Goal: Check status: Check status

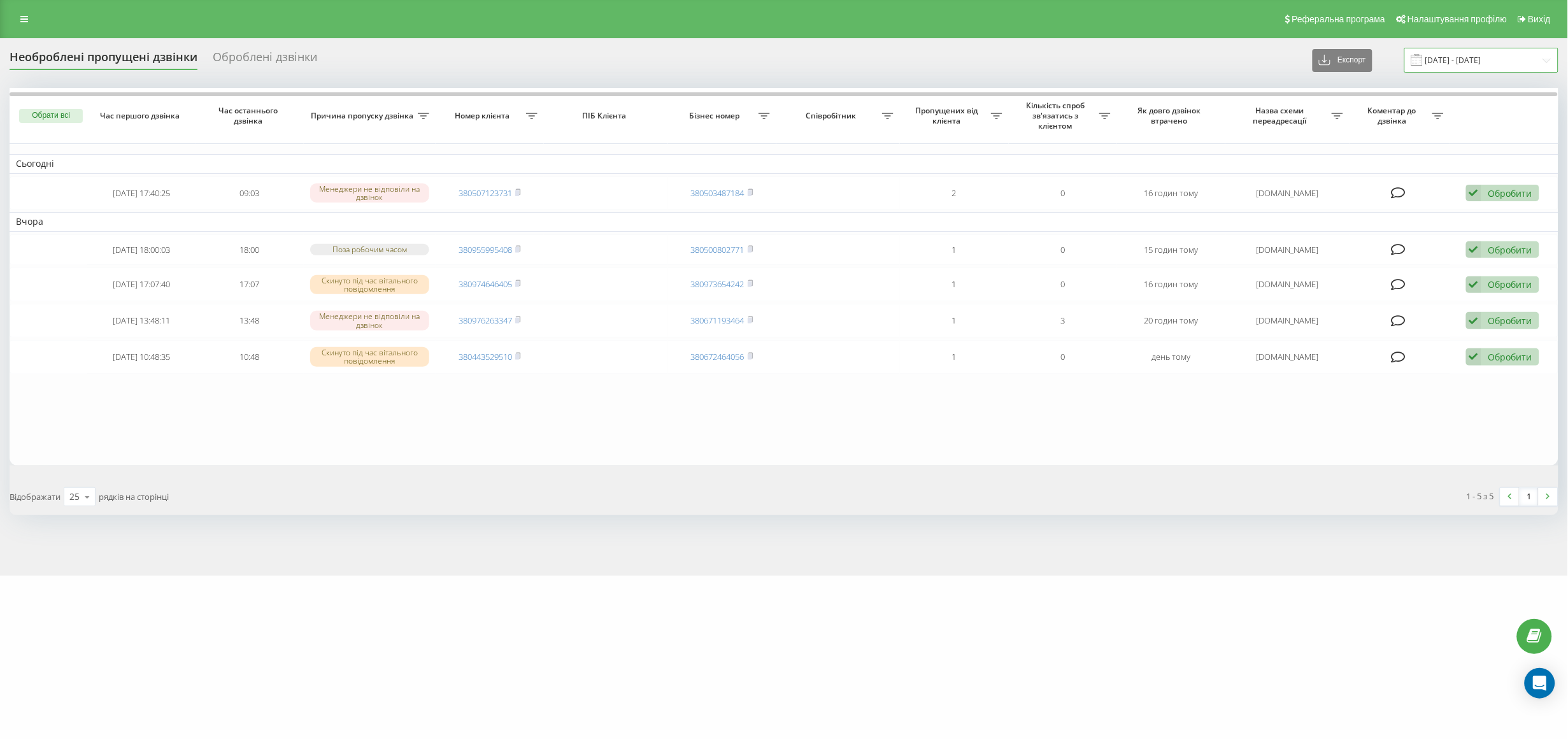
click at [1454, 58] on input "[DATE] - [DATE]" at bounding box center [1482, 60] width 154 height 25
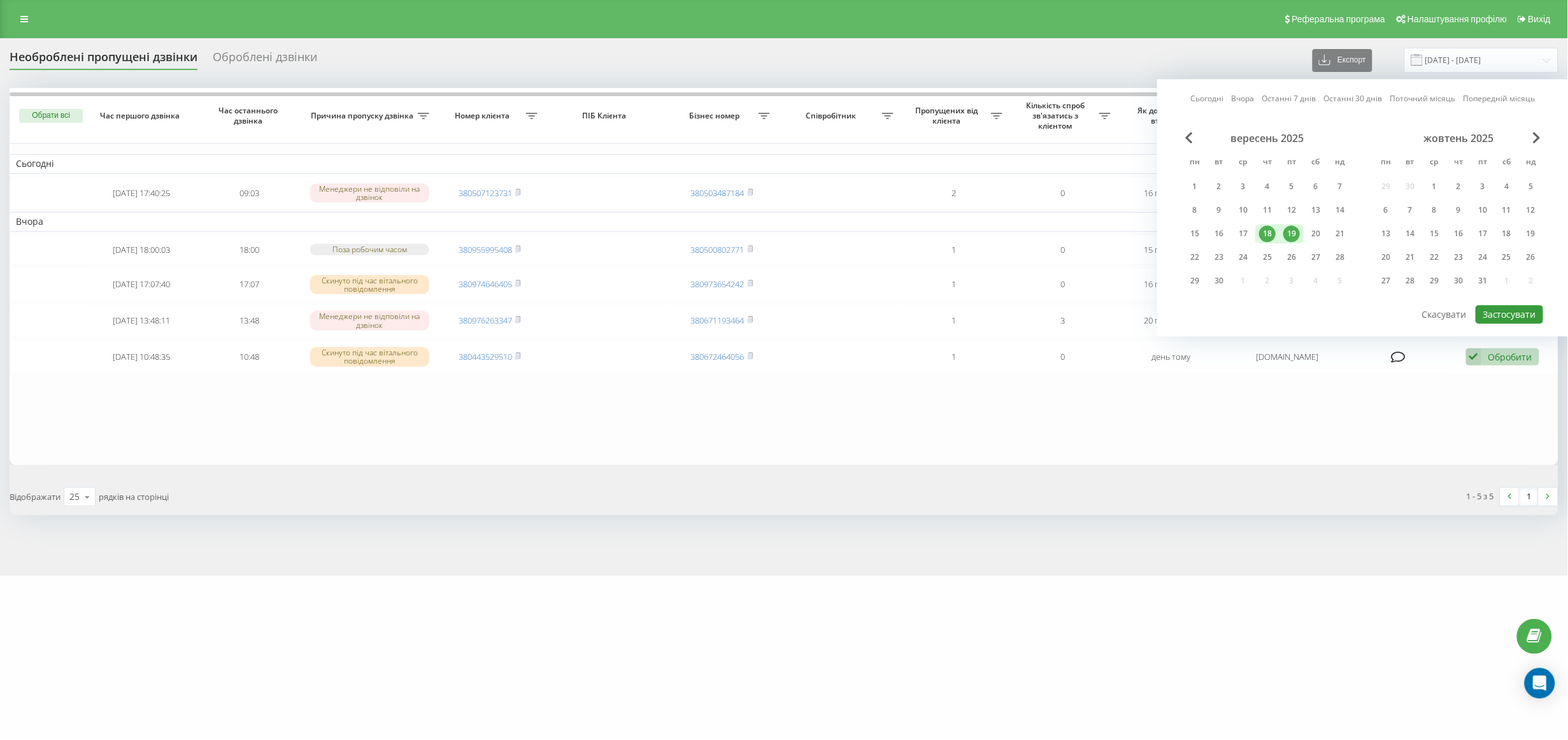
click at [1511, 307] on button "Застосувати" at bounding box center [1509, 314] width 68 height 19
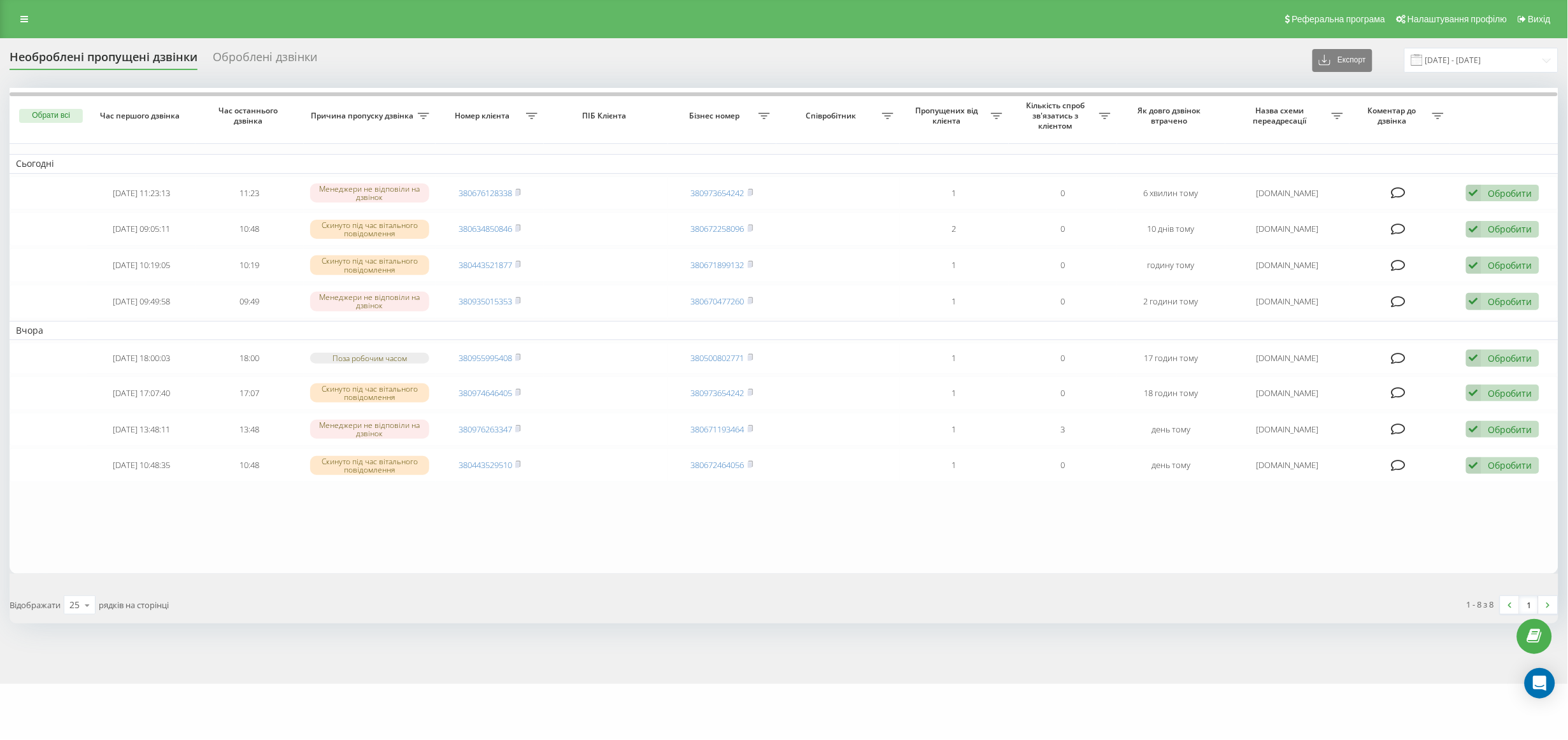
click at [1159, 715] on div "[DOMAIN_NAME] Проекти [DOMAIN_NAME] [DOMAIN_NAME] Дашборд Центр звернень Журнал…" at bounding box center [784, 370] width 1568 height 740
click at [1061, 674] on div "Необроблені пропущені дзвінки Оброблені дзвінки Експорт .csv .xlsx [DATE] - [DA…" at bounding box center [784, 361] width 1568 height 646
click at [1504, 59] on input "[DATE] - [DATE]" at bounding box center [1482, 60] width 154 height 25
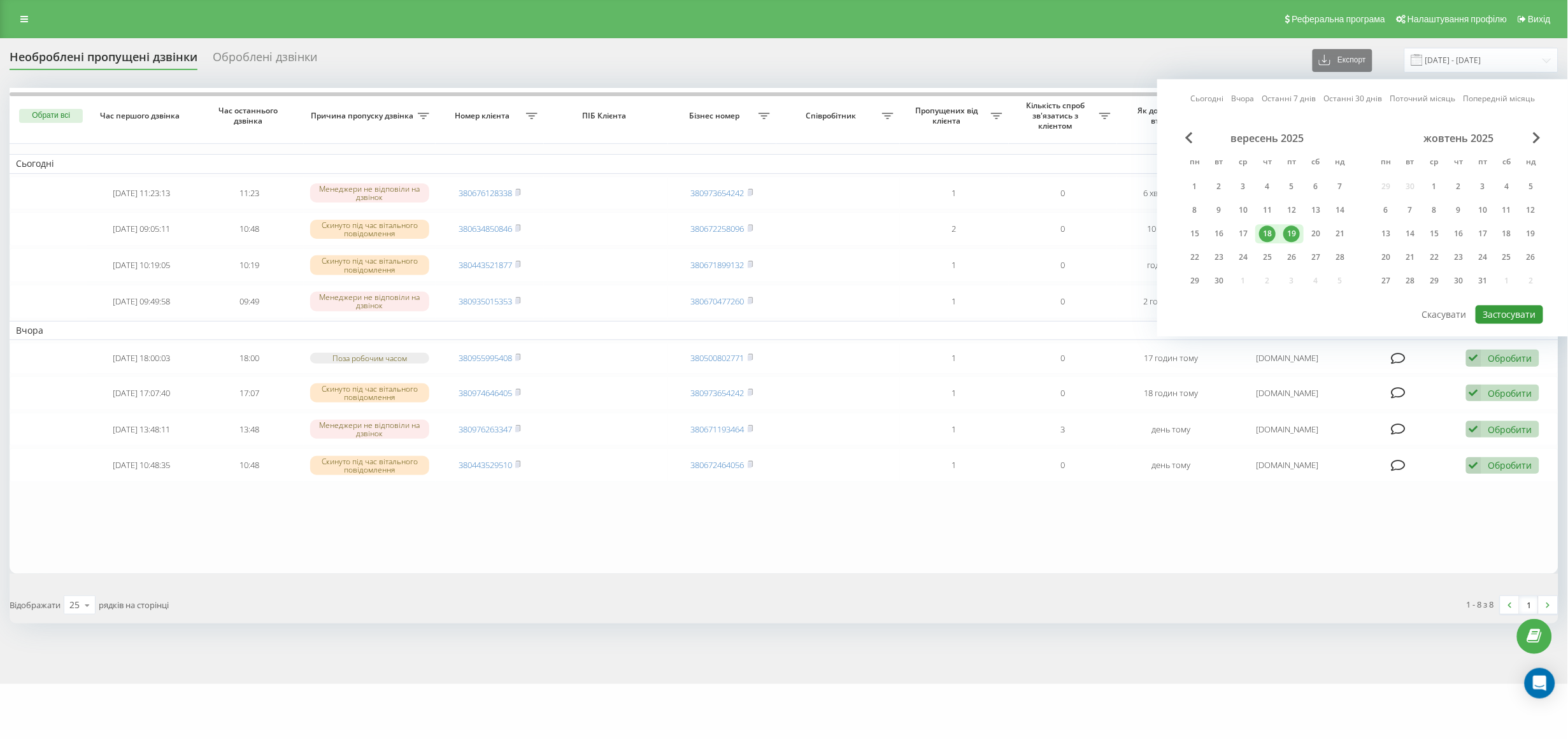
click at [1494, 307] on button "Застосувати" at bounding box center [1509, 314] width 68 height 19
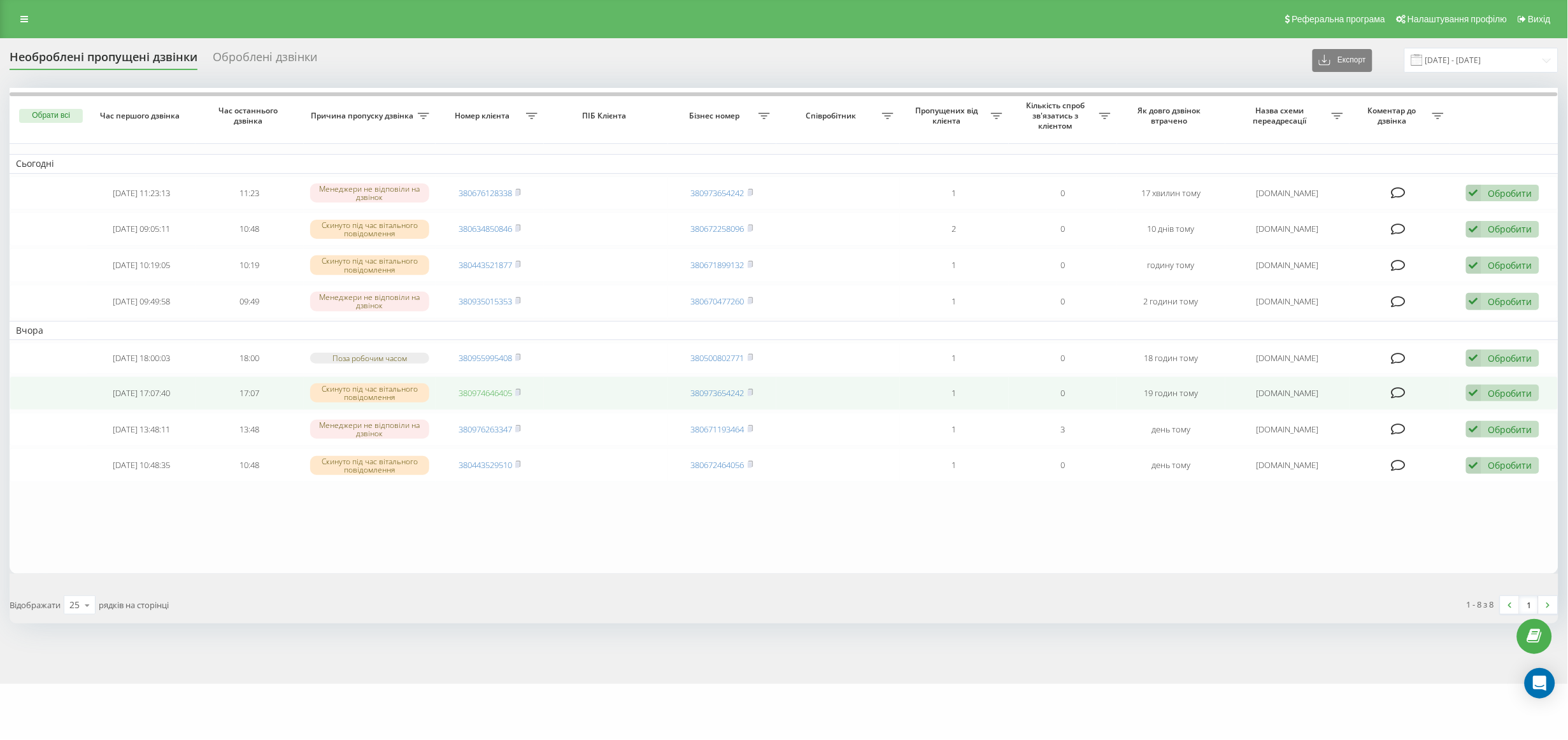
click at [487, 396] on link "380974646405" at bounding box center [486, 392] width 54 height 11
click at [519, 392] on rect at bounding box center [517, 393] width 4 height 6
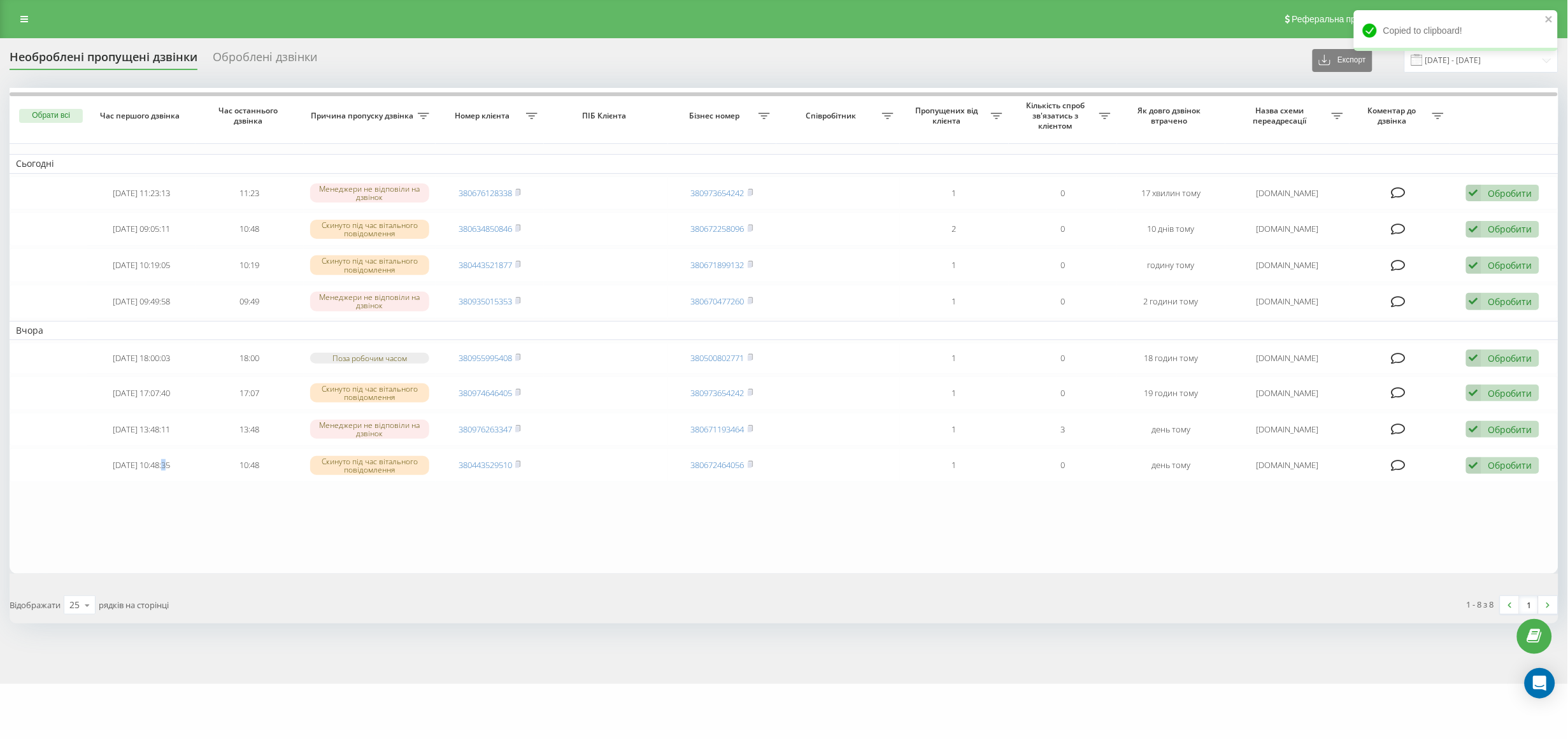
click at [159, 539] on table "Сьогодні [DATE] 11:23:13 11:23 Менеджери не відповіли на дзвінок 380676128338 3…" at bounding box center [784, 330] width 1549 height 486
drag, startPoint x: 520, startPoint y: 568, endPoint x: 944, endPoint y: 291, distance: 506.5
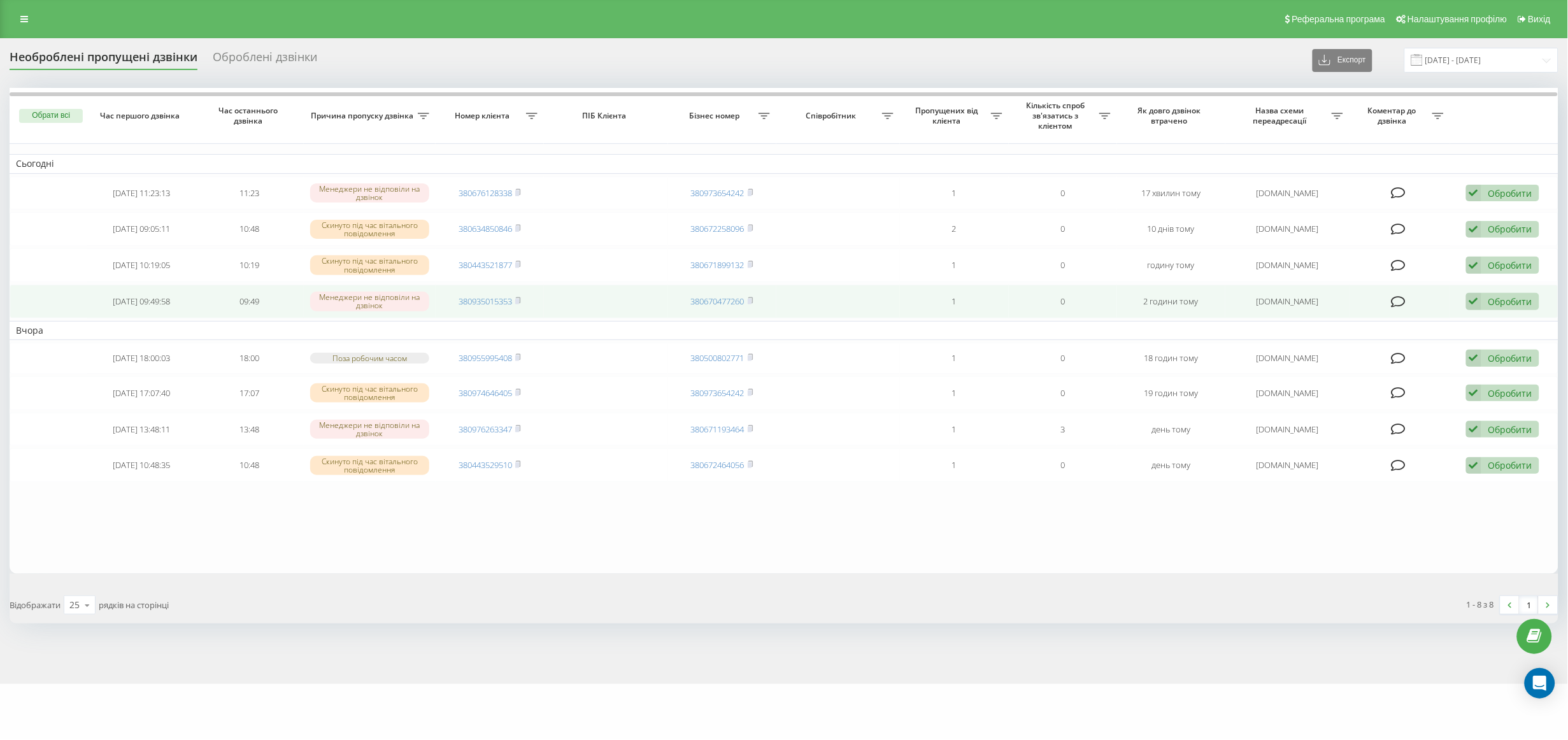
click at [527, 563] on table "Сьогодні [DATE] 11:23:13 11:23 Менеджери не відповіли на дзвінок 380676128338 3…" at bounding box center [784, 330] width 1549 height 486
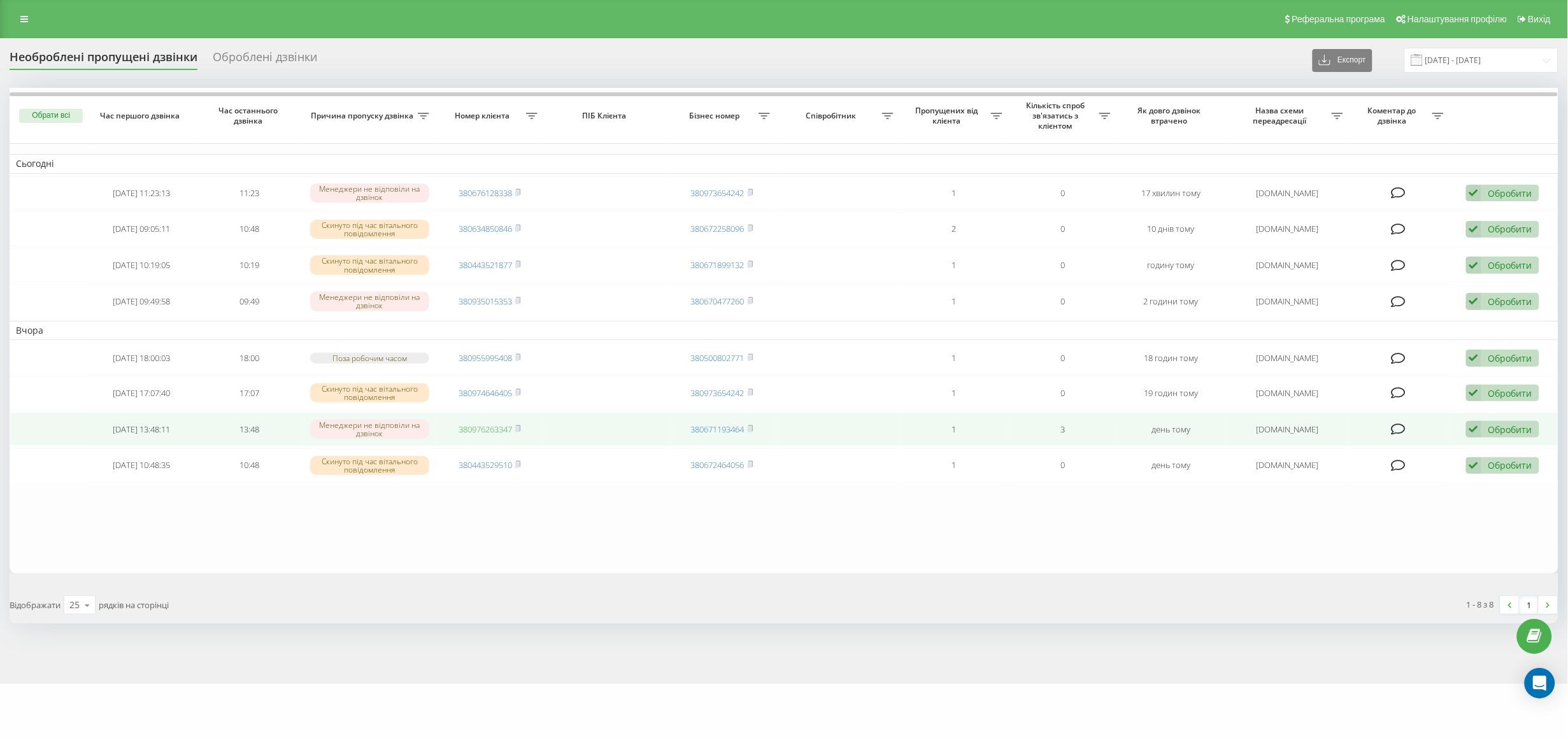
click at [470, 429] on link "380976263347" at bounding box center [486, 429] width 54 height 11
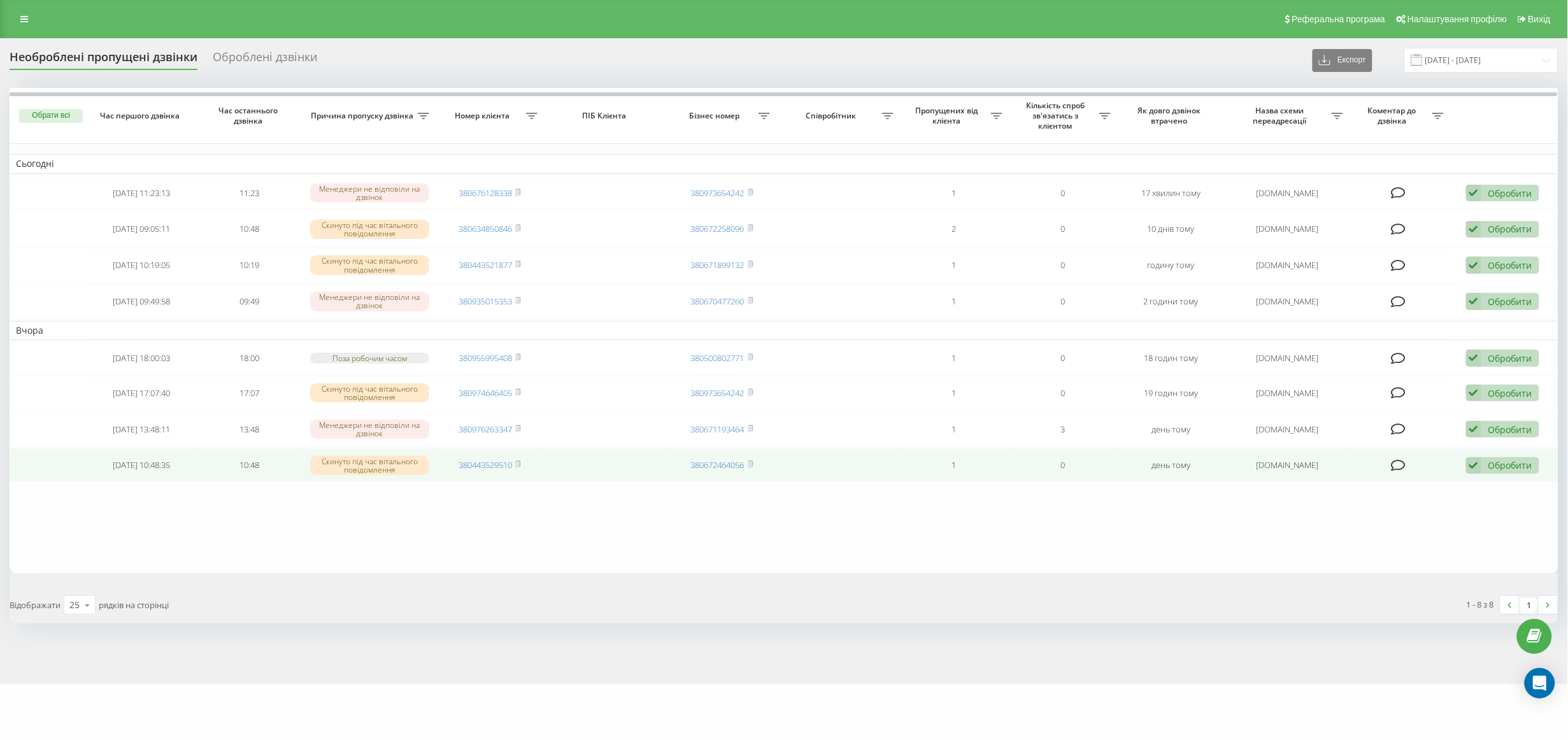
click at [741, 505] on table "Сьогодні [DATE] 11:23:13 11:23 Менеджери не відповіли на дзвінок 380676128338 3…" at bounding box center [784, 330] width 1549 height 486
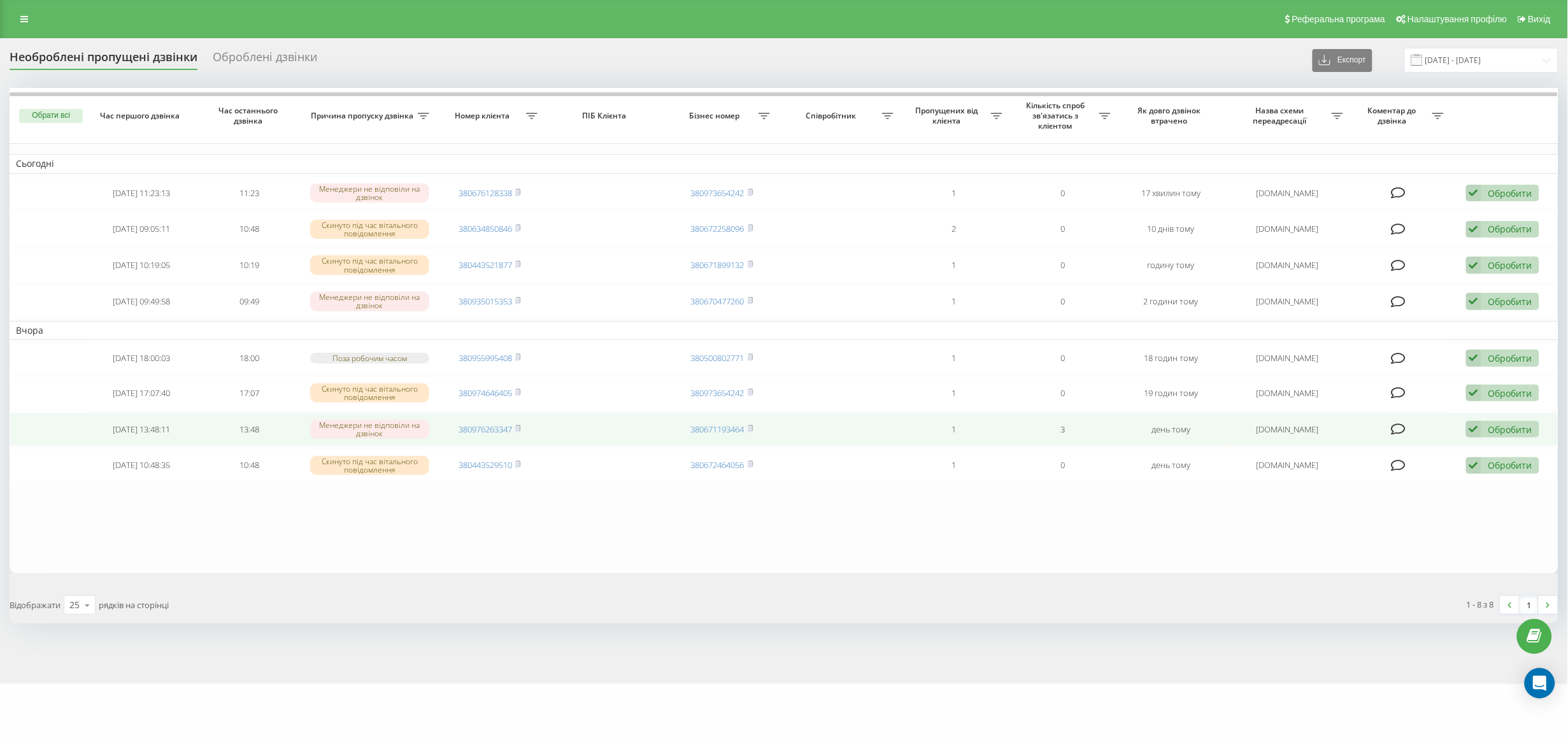
click at [1518, 435] on div "Обробити" at bounding box center [1510, 429] width 44 height 12
click at [1423, 455] on div "Не вдалося зв'язатися" at bounding box center [1420, 449] width 238 height 23
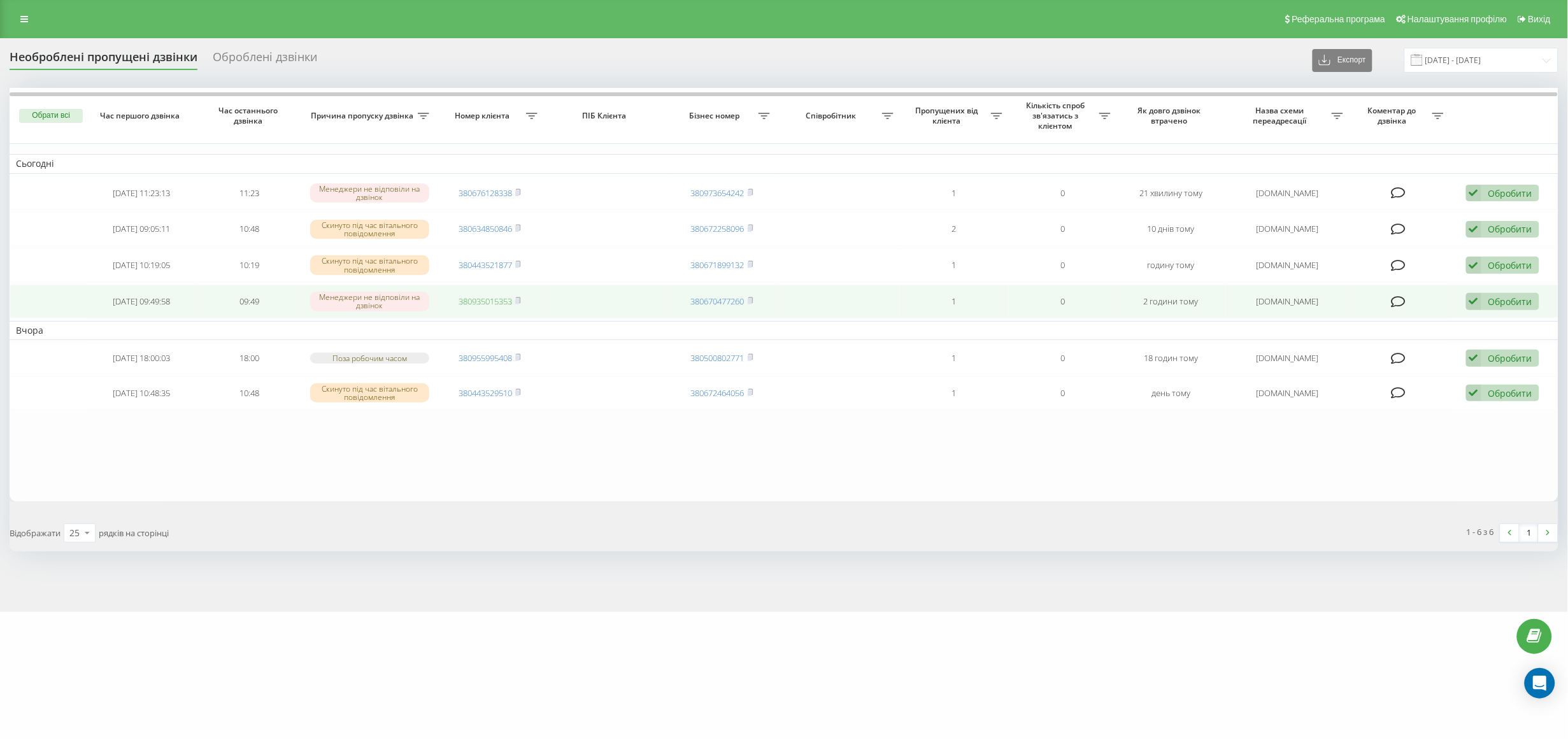
click at [480, 303] on link "380935015353" at bounding box center [486, 301] width 54 height 11
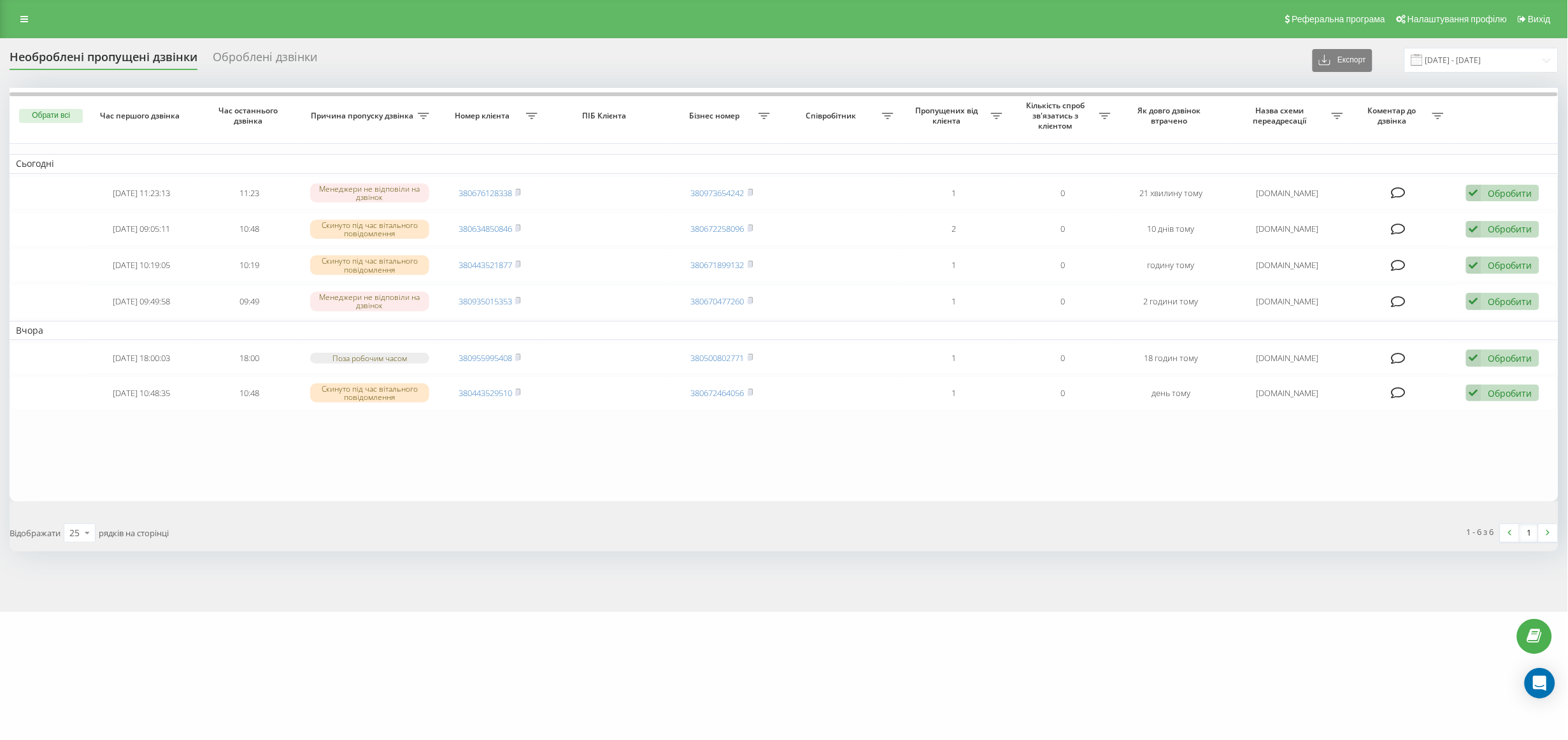
click at [638, 499] on table "Сьогодні [DATE] 11:23:13 11:23 Менеджери не відповіли на дзвінок 380676128338 3…" at bounding box center [784, 294] width 1549 height 413
click at [1445, 59] on input "[DATE] - [DATE]" at bounding box center [1482, 60] width 154 height 25
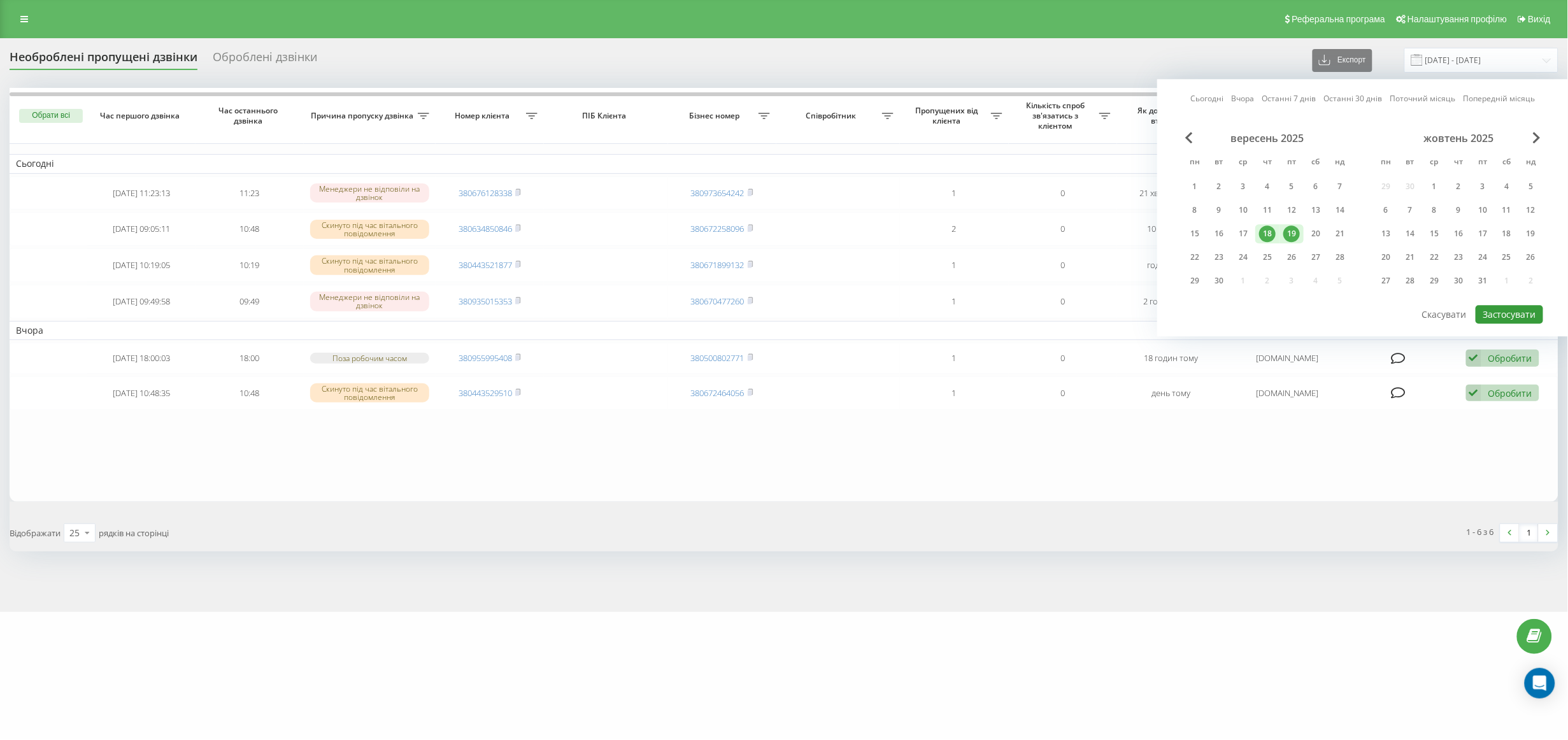
click at [1529, 311] on button "Застосувати" at bounding box center [1509, 314] width 68 height 19
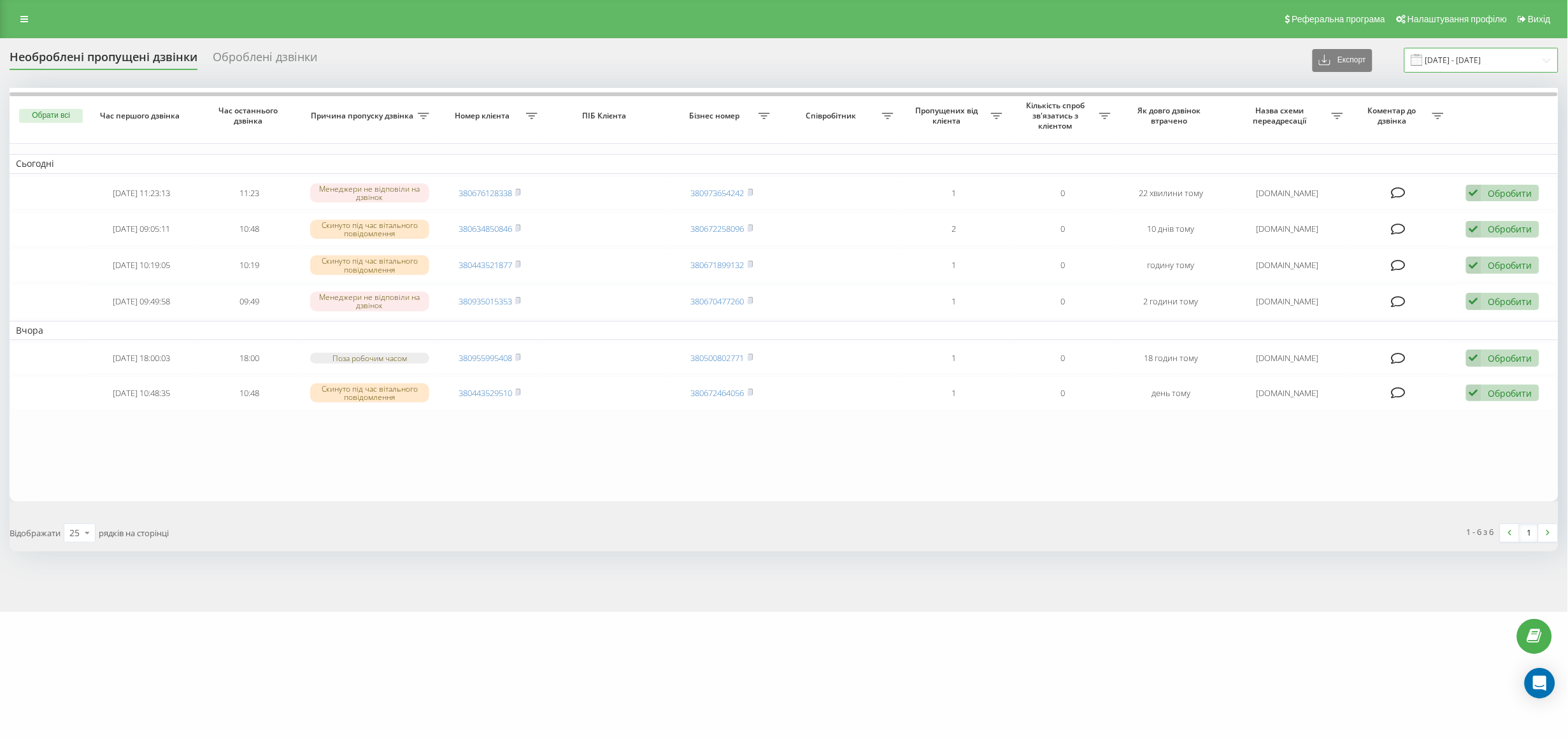
click at [1475, 67] on input "[DATE] - [DATE]" at bounding box center [1482, 60] width 154 height 25
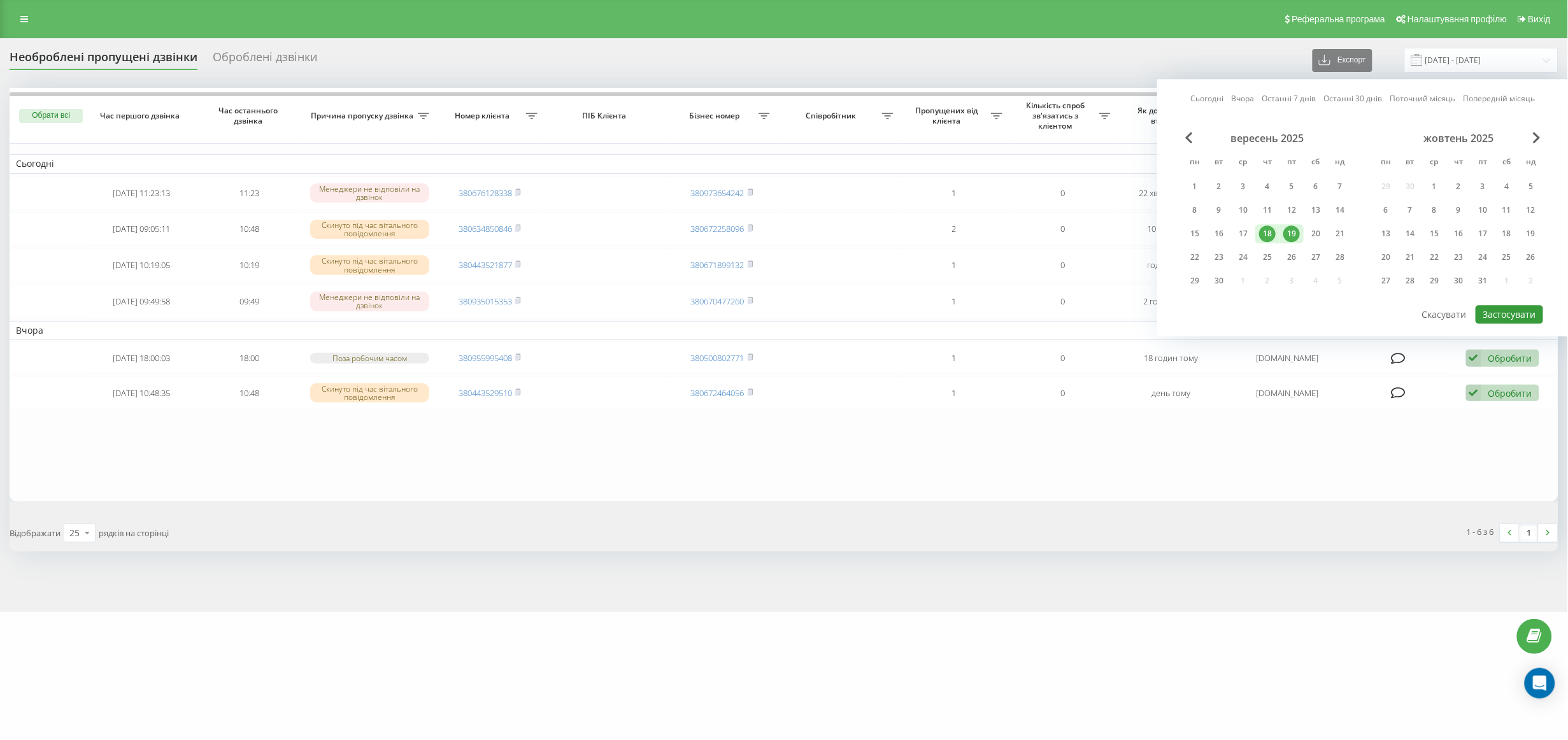
click at [1512, 311] on button "Застосувати" at bounding box center [1509, 314] width 68 height 19
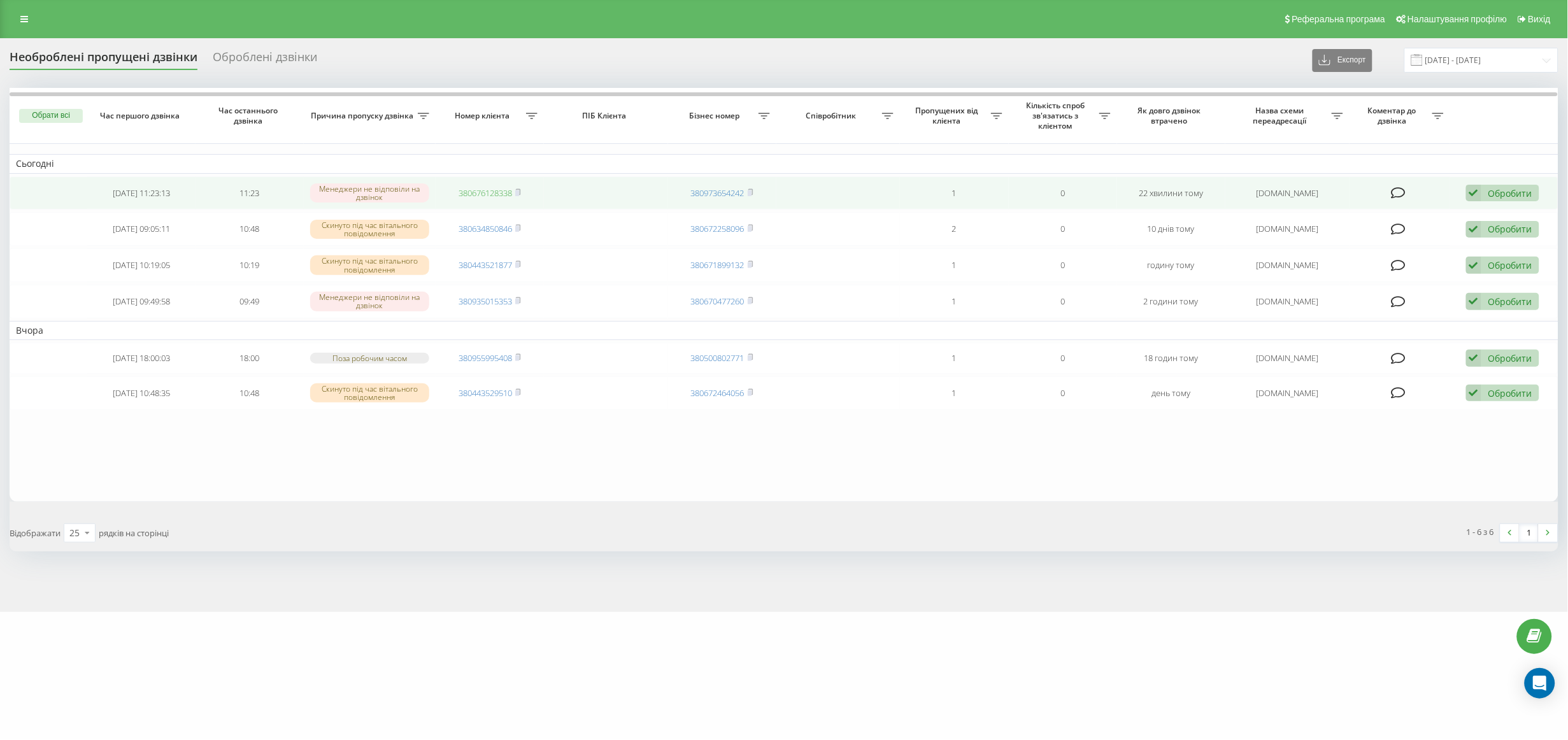
click at [475, 188] on link "380676128338" at bounding box center [486, 193] width 54 height 11
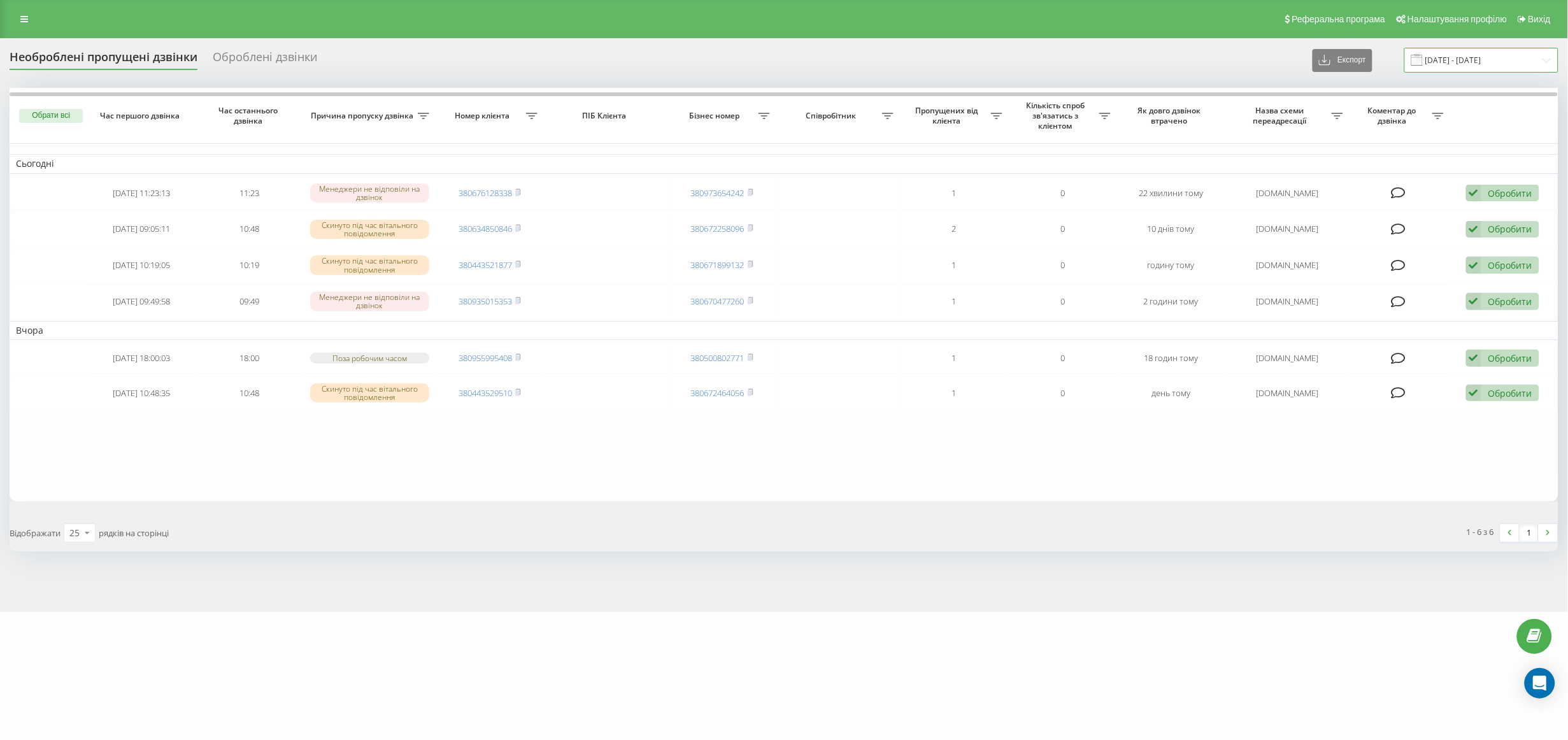
click at [1476, 62] on input "[DATE] - [DATE]" at bounding box center [1482, 60] width 154 height 25
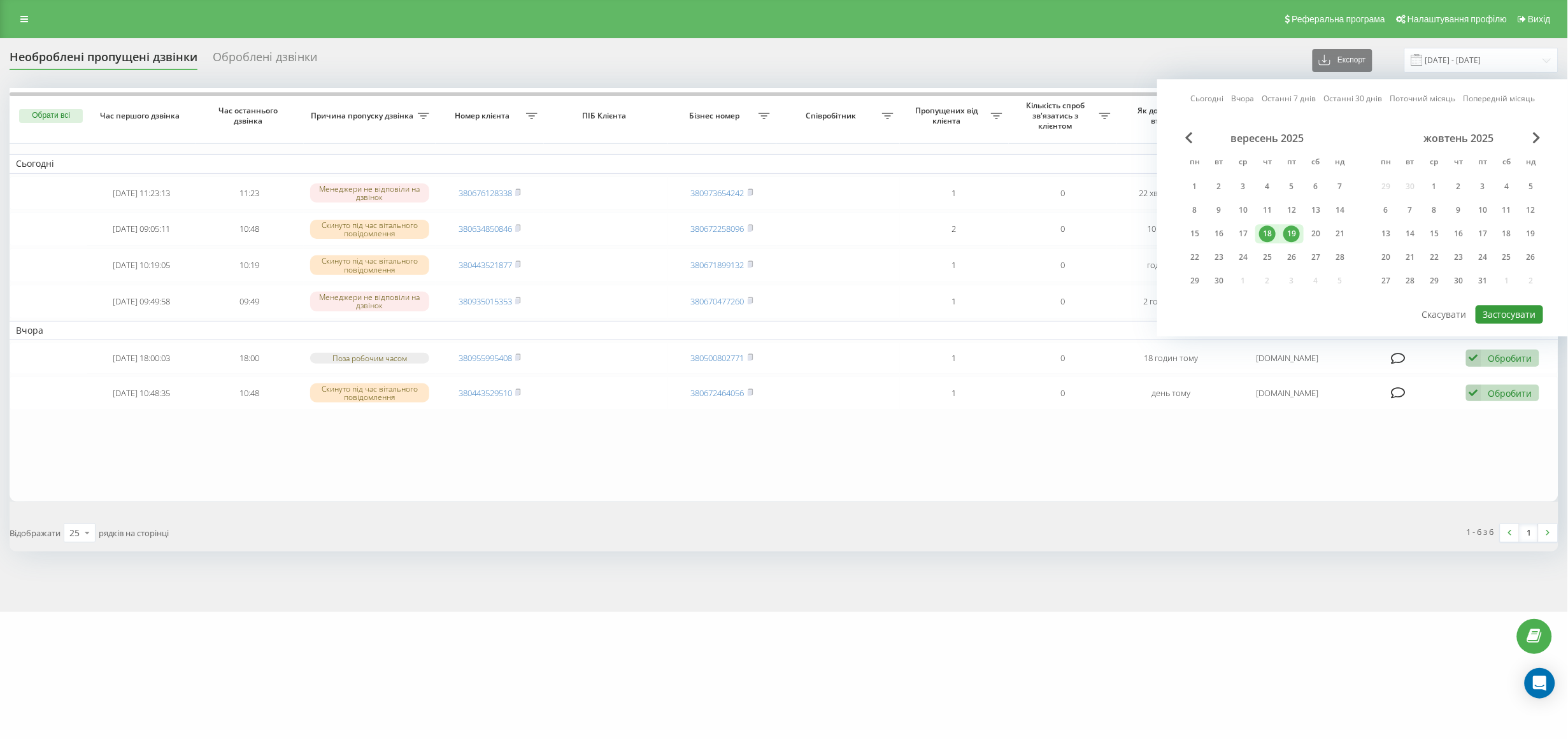
click at [1522, 307] on button "Застосувати" at bounding box center [1509, 314] width 68 height 19
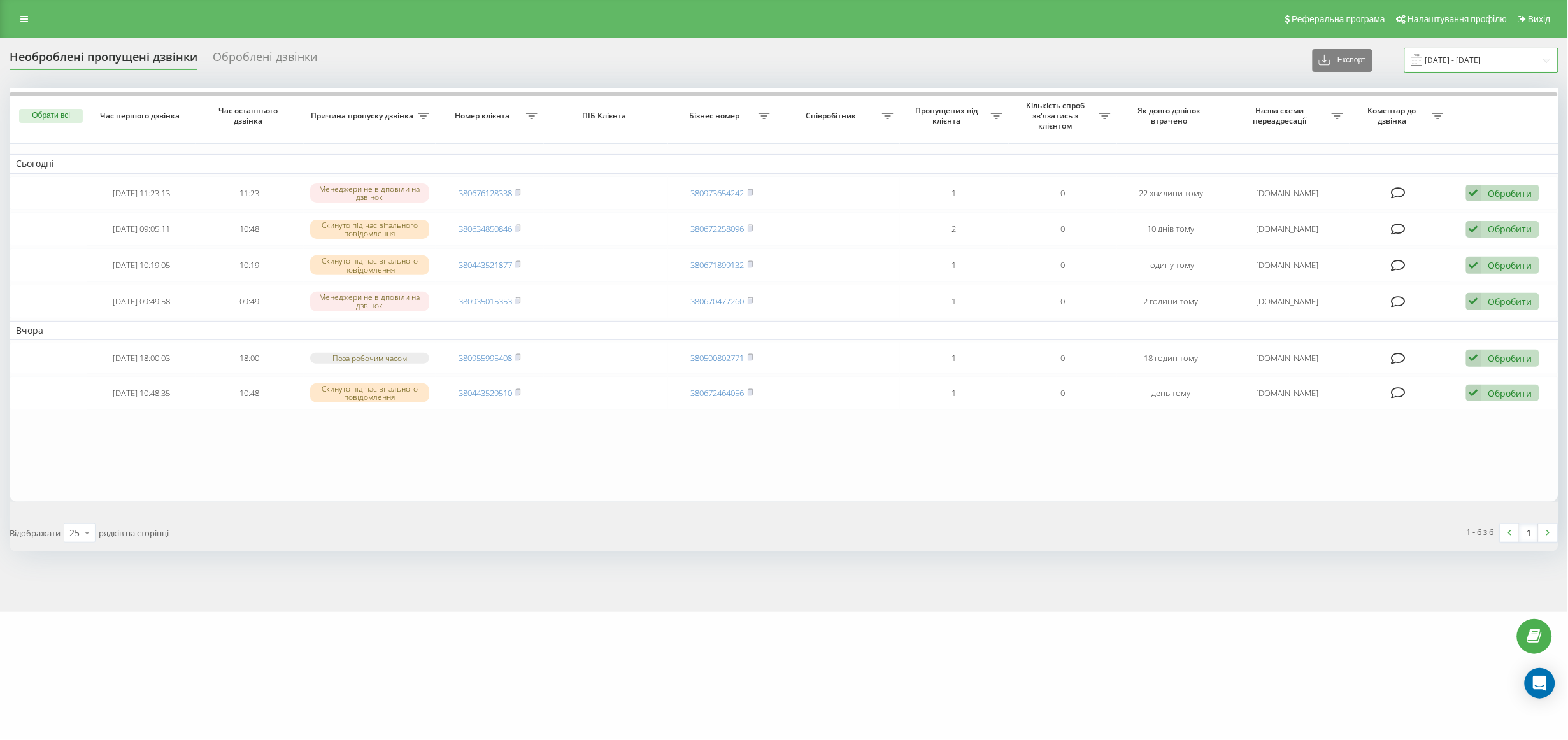
click at [1480, 60] on input "[DATE] - [DATE]" at bounding box center [1482, 60] width 154 height 25
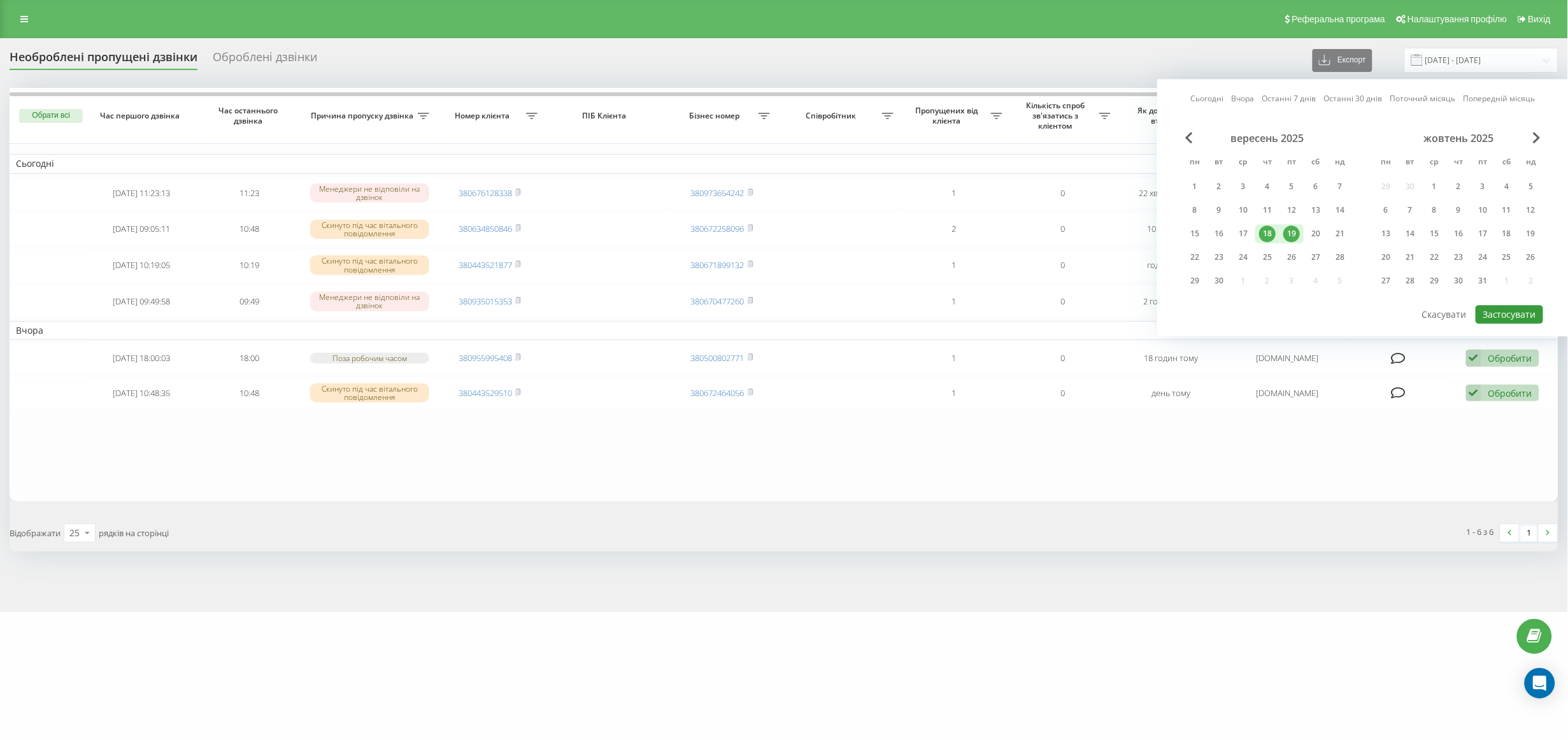
click at [1506, 313] on button "Застосувати" at bounding box center [1509, 314] width 68 height 19
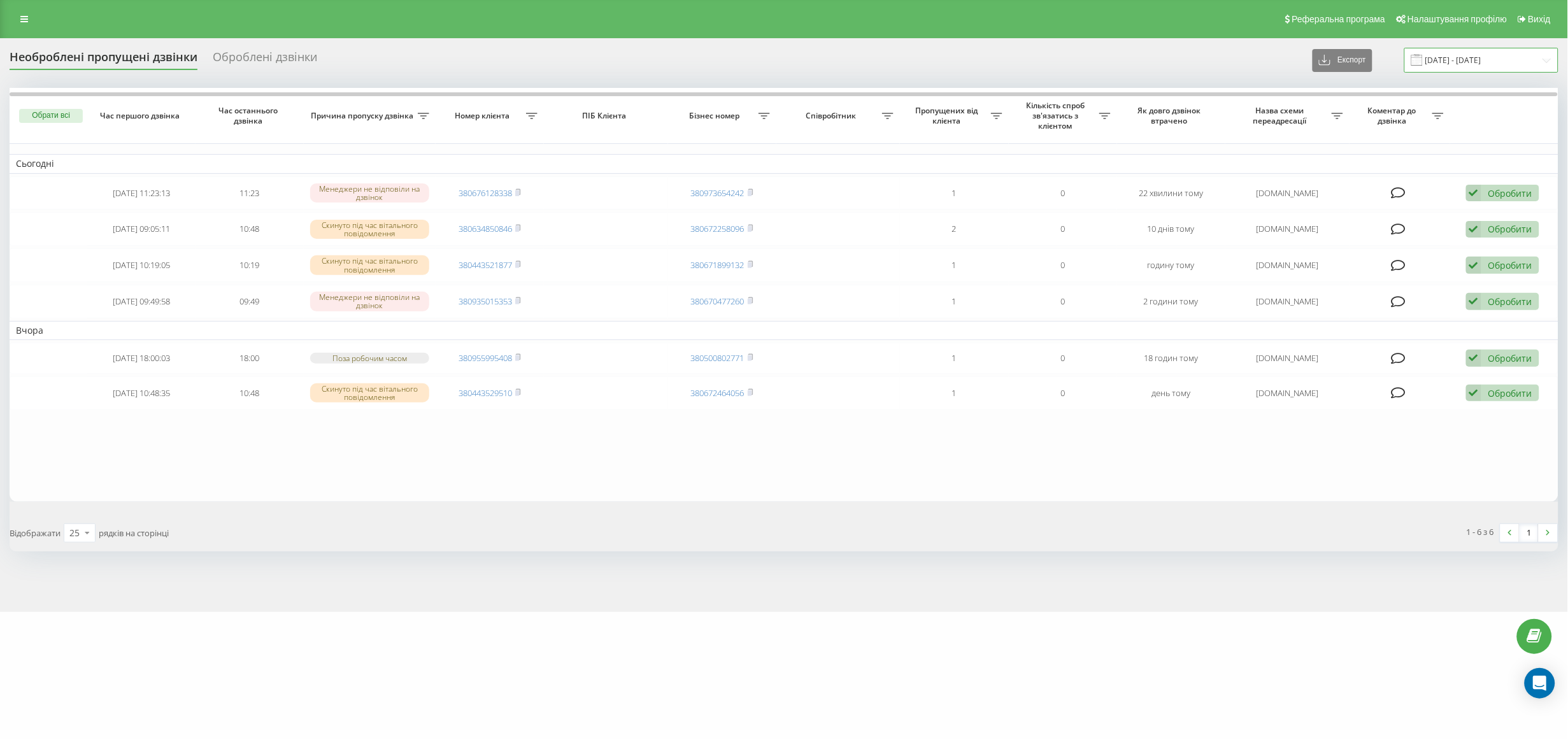
click at [1518, 64] on input "[DATE] - [DATE]" at bounding box center [1482, 60] width 154 height 25
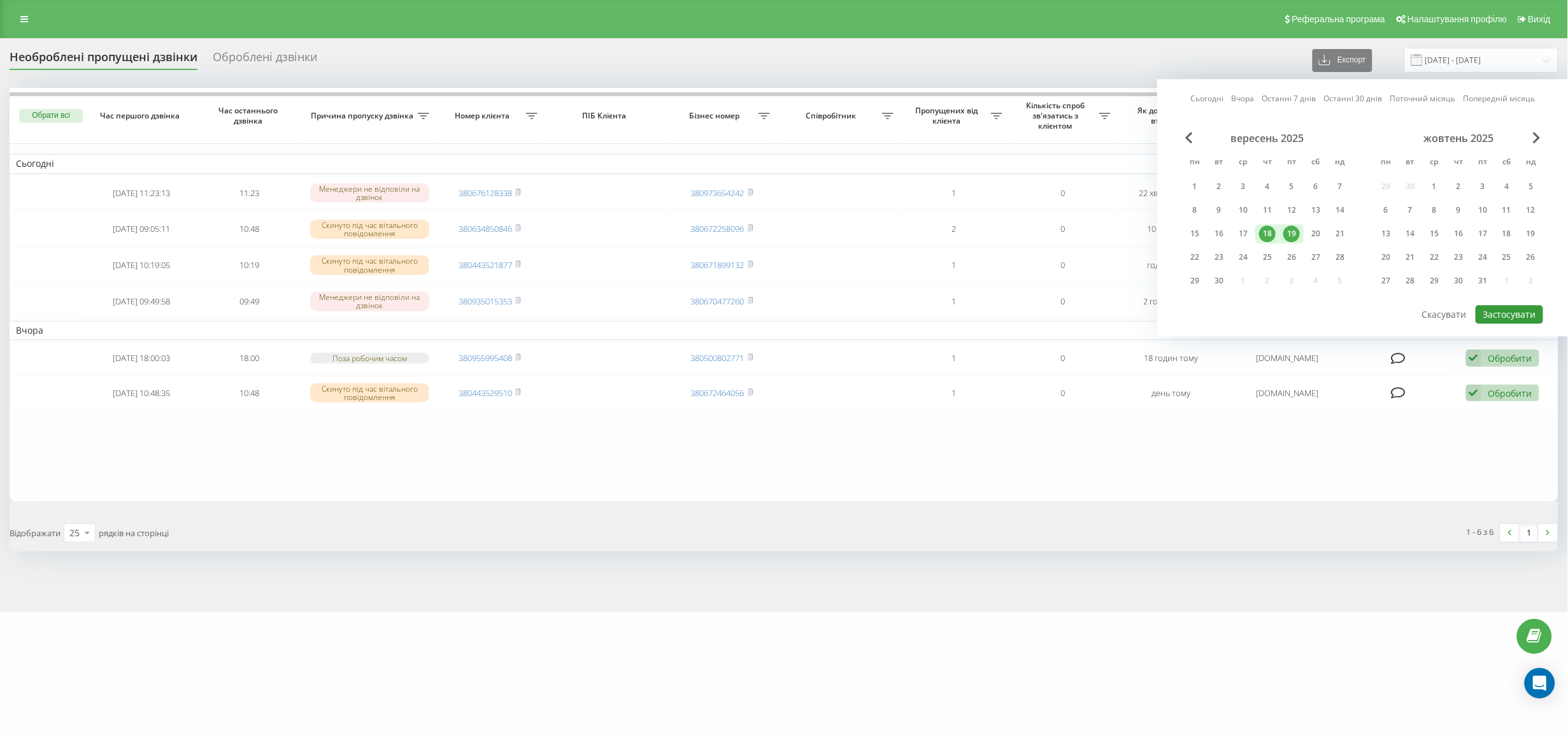
click at [1492, 315] on button "Застосувати" at bounding box center [1509, 314] width 68 height 19
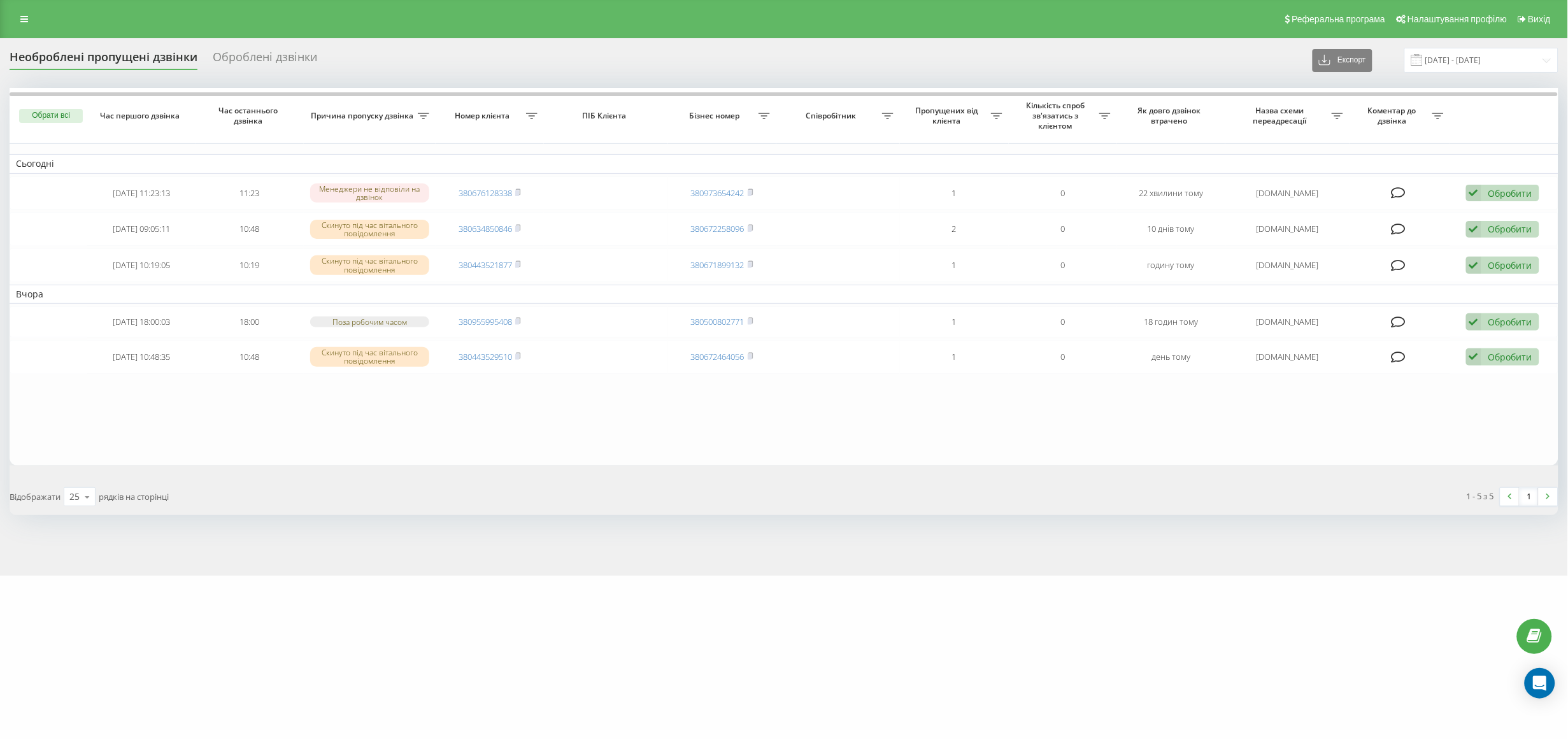
click at [810, 417] on table "Сьогодні [DATE] 11:23:13 11:23 Менеджери не відповіли на дзвінок 380676128338 3…" at bounding box center [784, 276] width 1549 height 377
click at [1470, 61] on input "[DATE] - [DATE]" at bounding box center [1482, 60] width 154 height 25
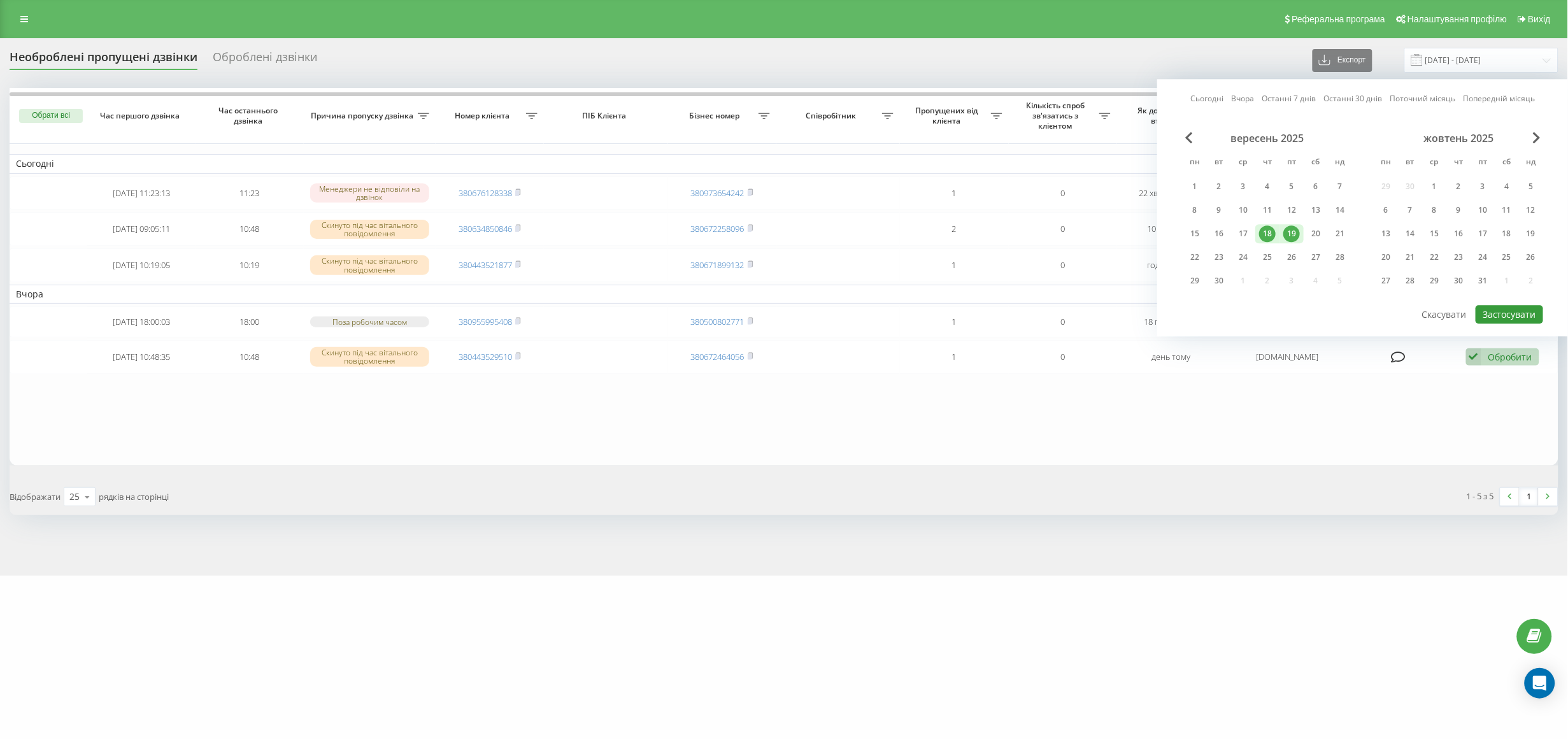
click at [1489, 307] on button "Застосувати" at bounding box center [1509, 314] width 68 height 19
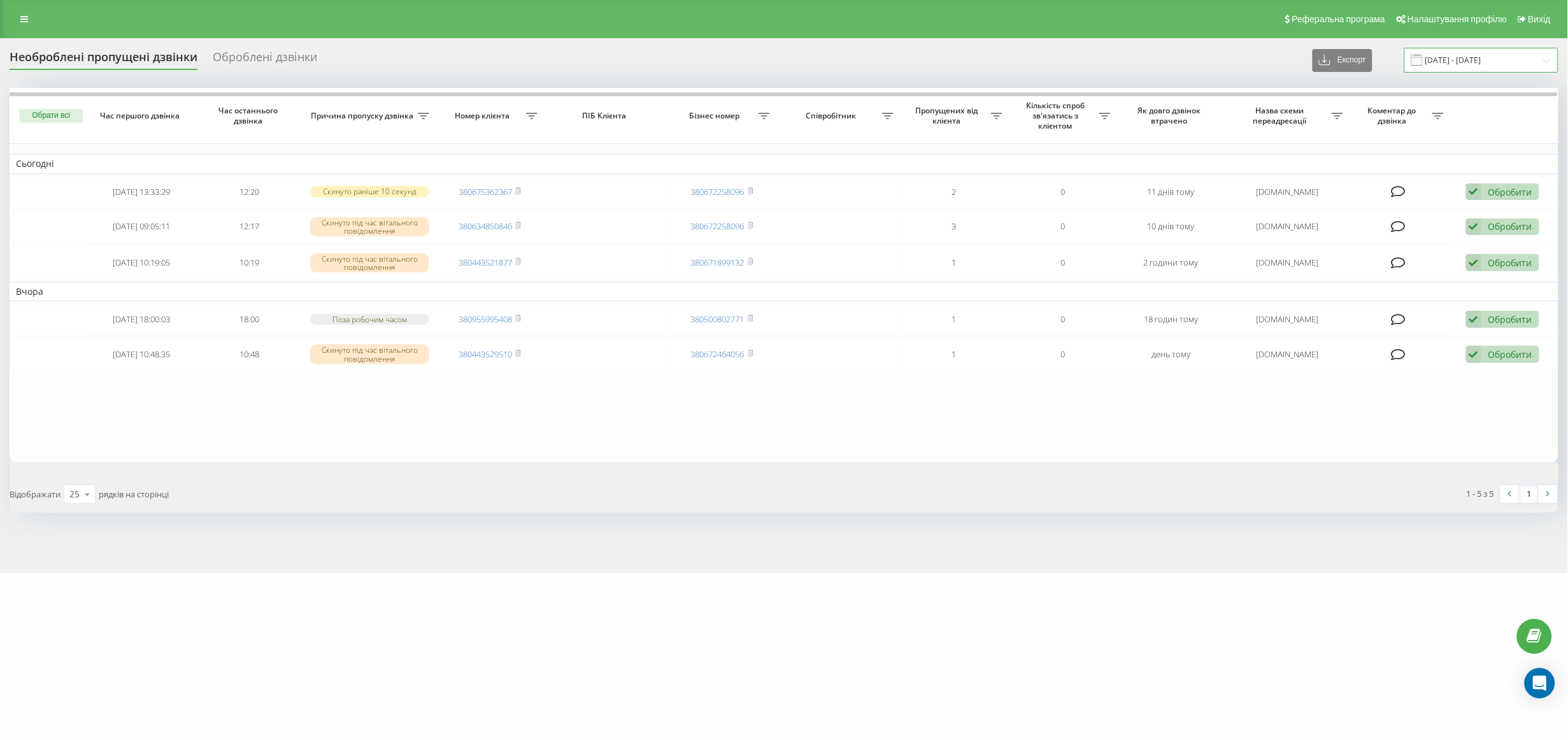
click at [1446, 56] on input "[DATE] - [DATE]" at bounding box center [1482, 60] width 154 height 25
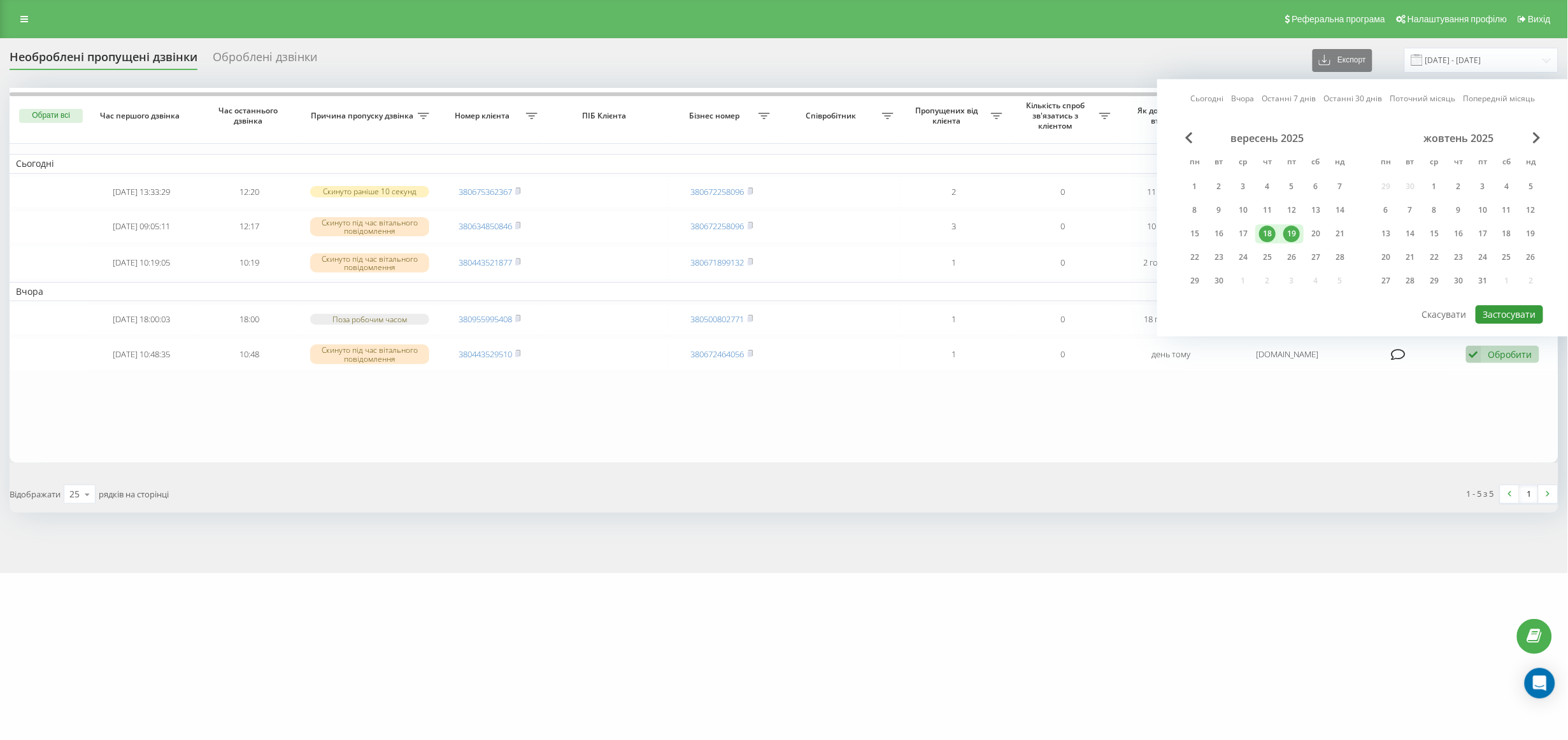
click at [1506, 313] on button "Застосувати" at bounding box center [1509, 314] width 68 height 19
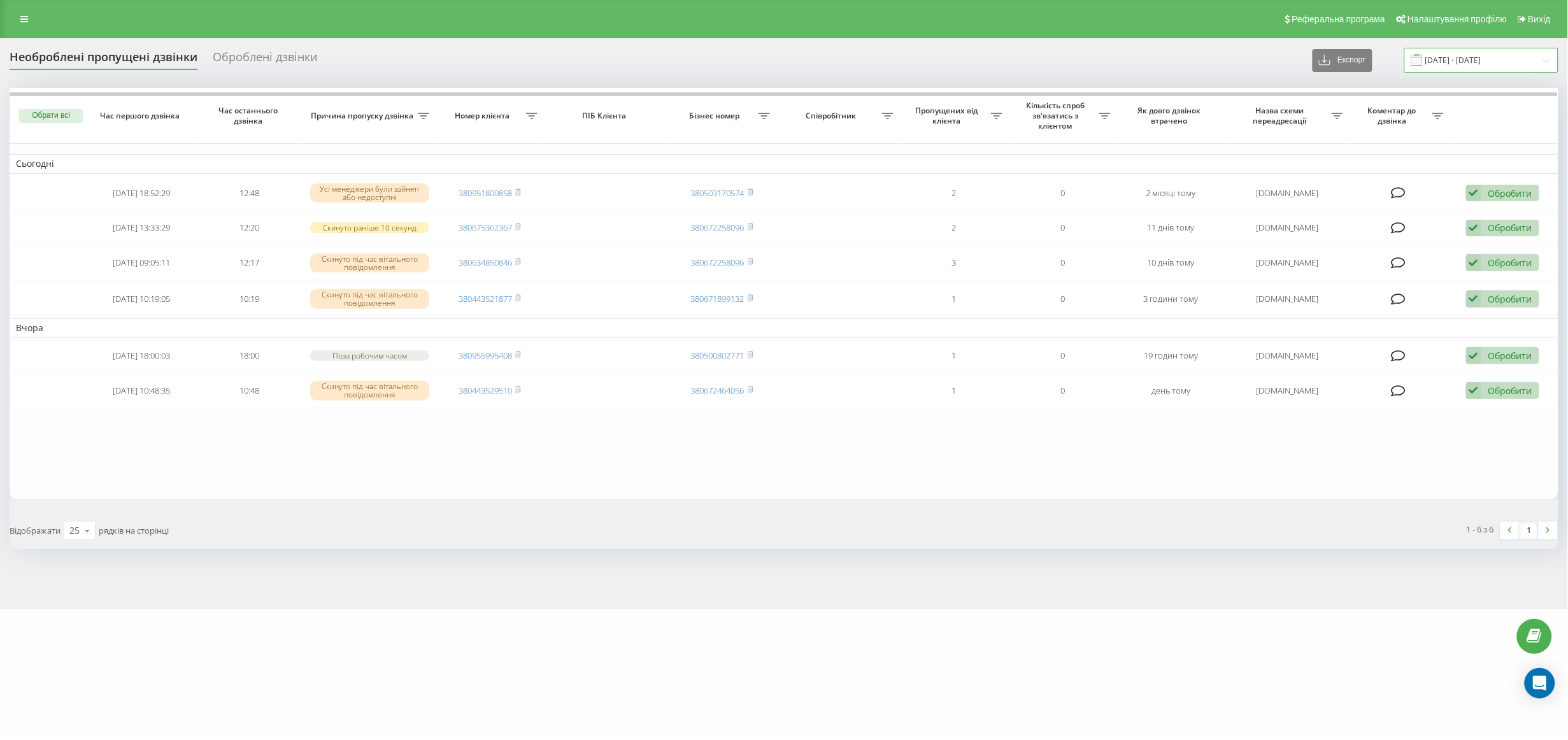
click at [1467, 62] on input "[DATE] - [DATE]" at bounding box center [1482, 60] width 154 height 25
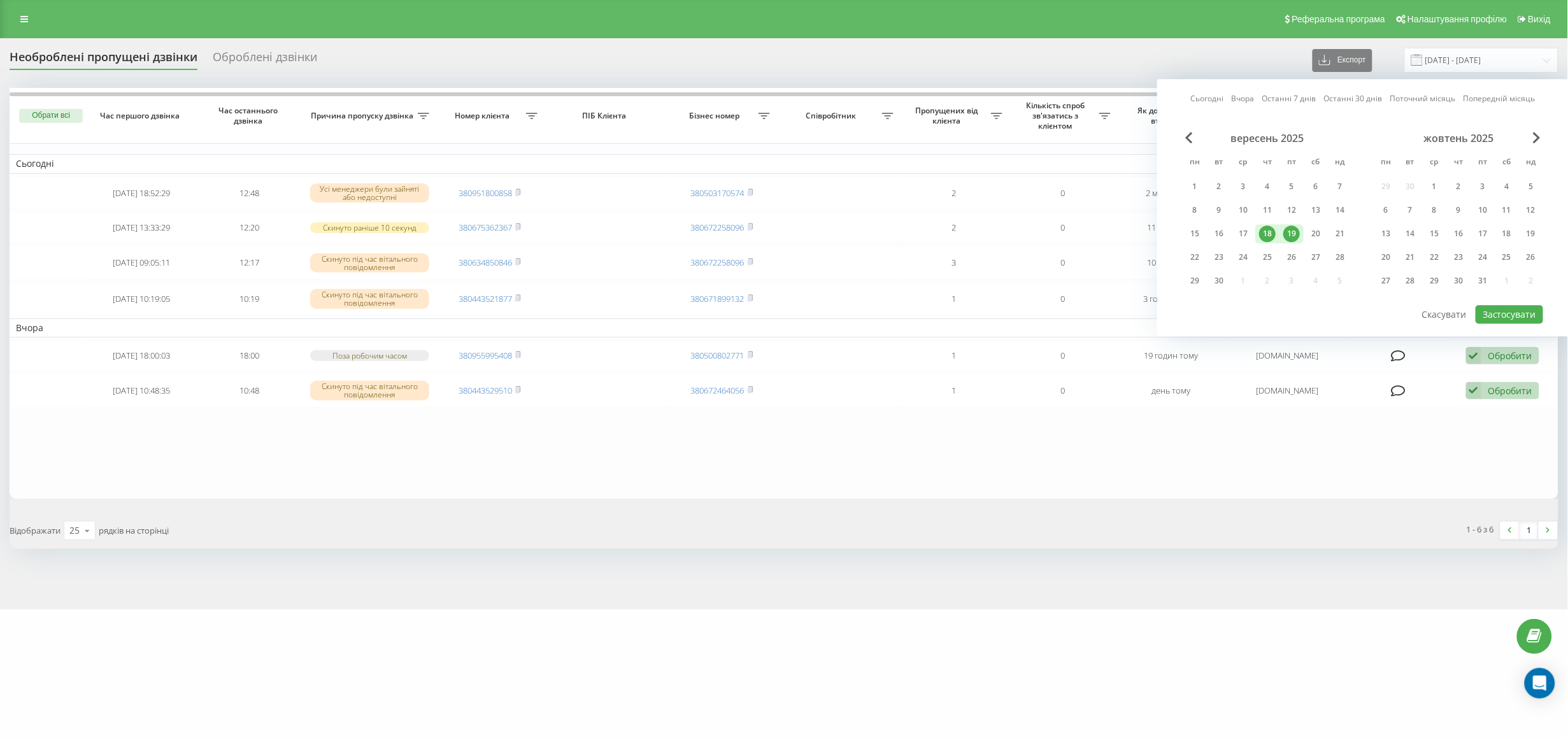
click at [1295, 230] on div "19" at bounding box center [1291, 234] width 17 height 17
click at [1530, 311] on button "Застосувати" at bounding box center [1509, 314] width 68 height 19
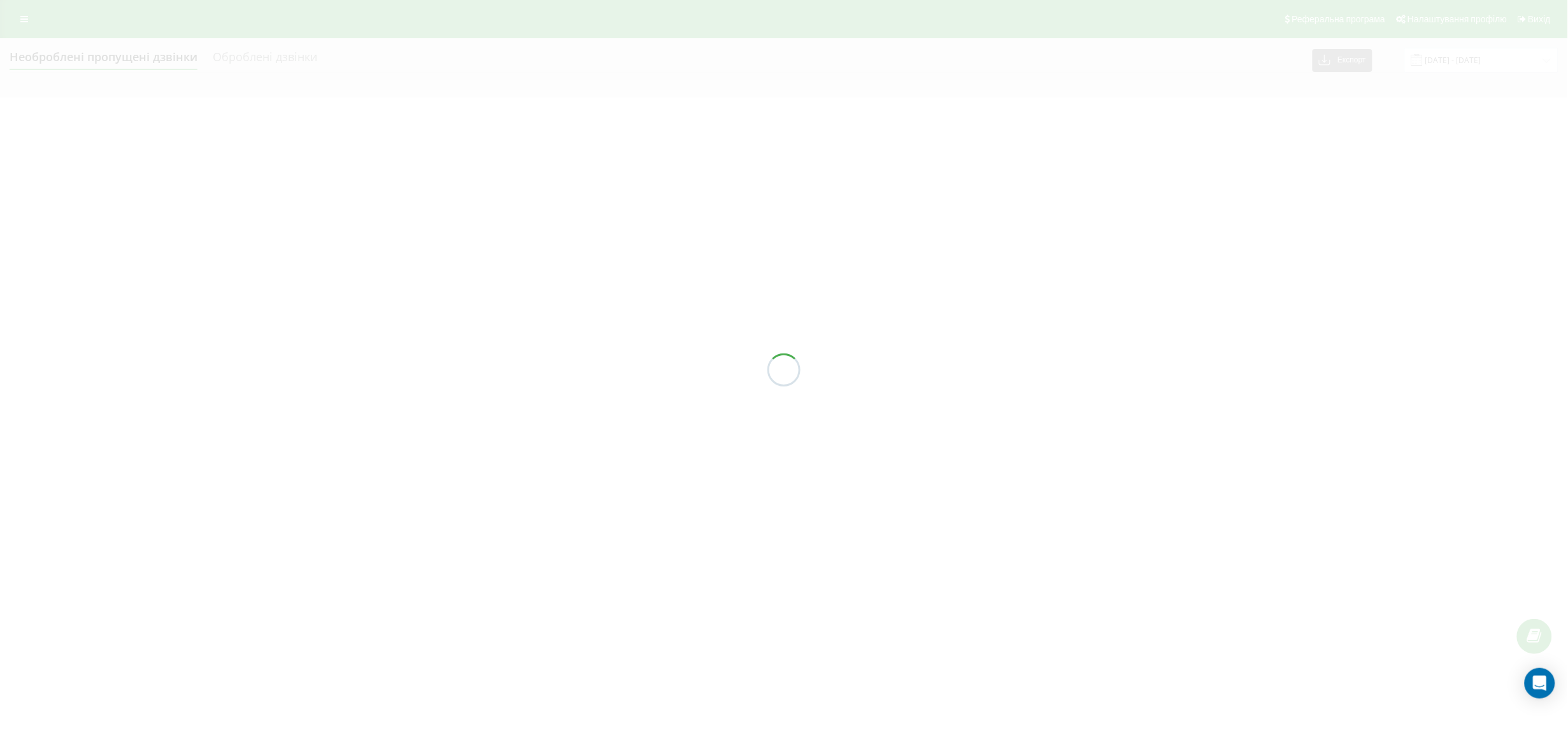
type input "[DATE] - [DATE]"
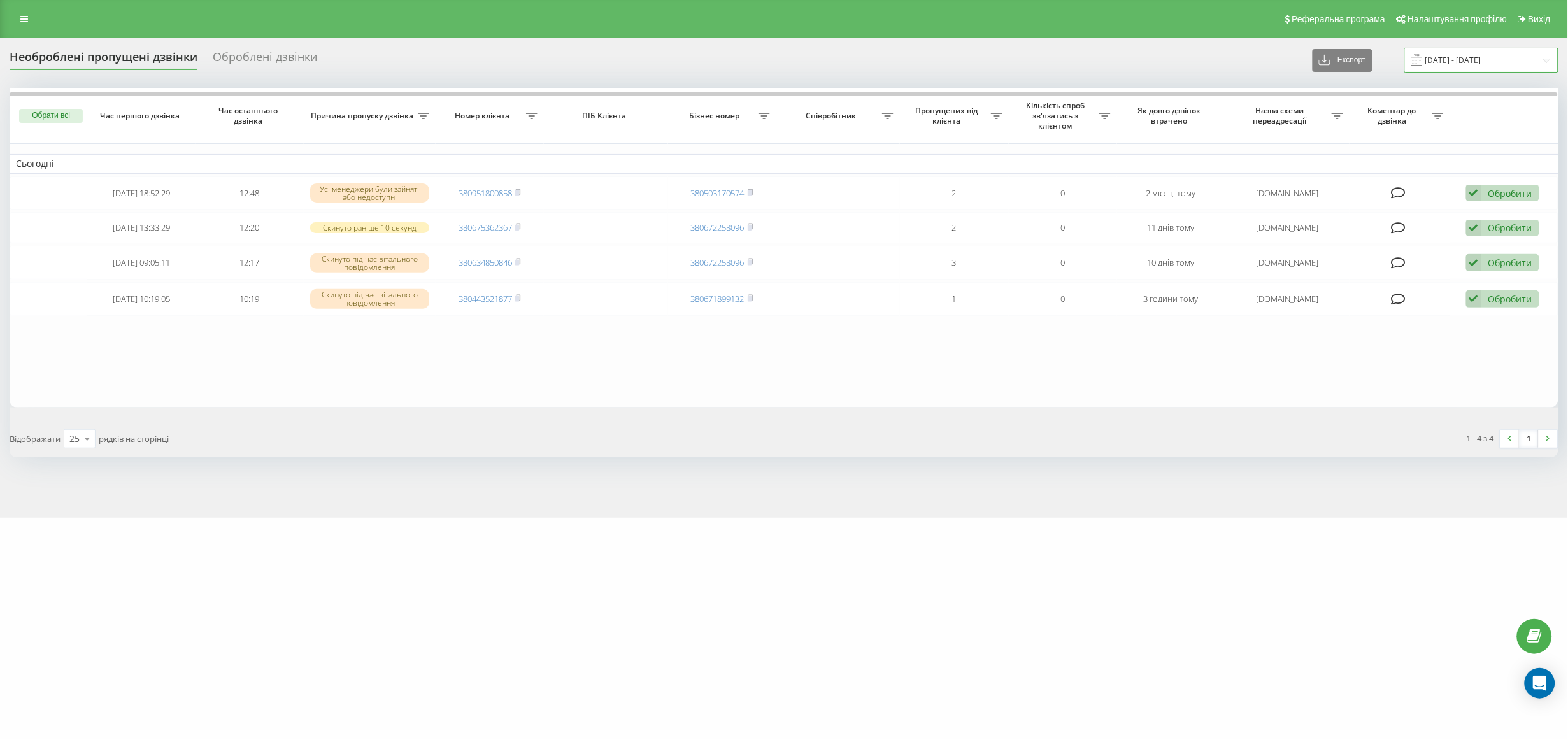
click at [1457, 58] on input "[DATE] - [DATE]" at bounding box center [1482, 60] width 154 height 25
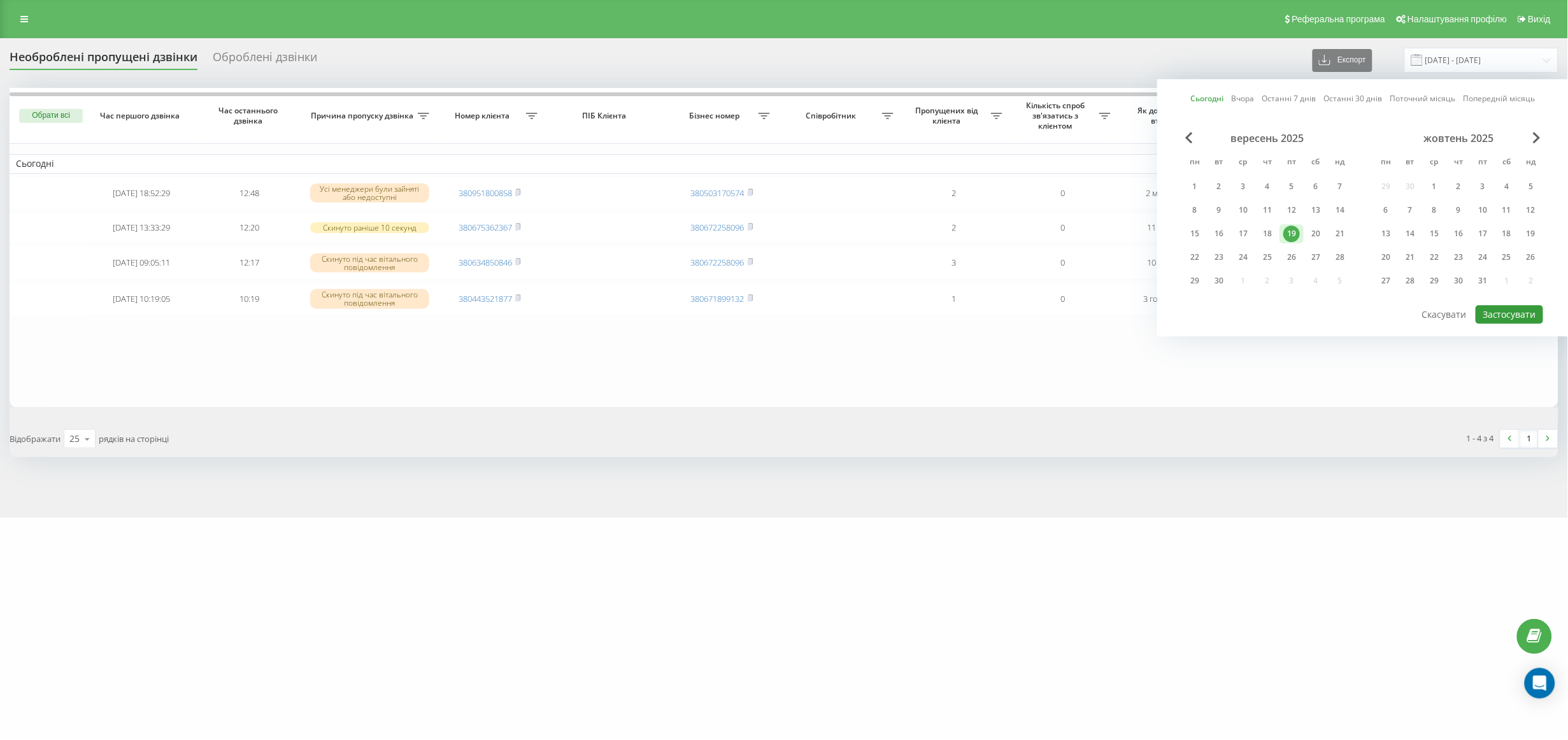
click at [1506, 313] on button "Застосувати" at bounding box center [1509, 314] width 68 height 19
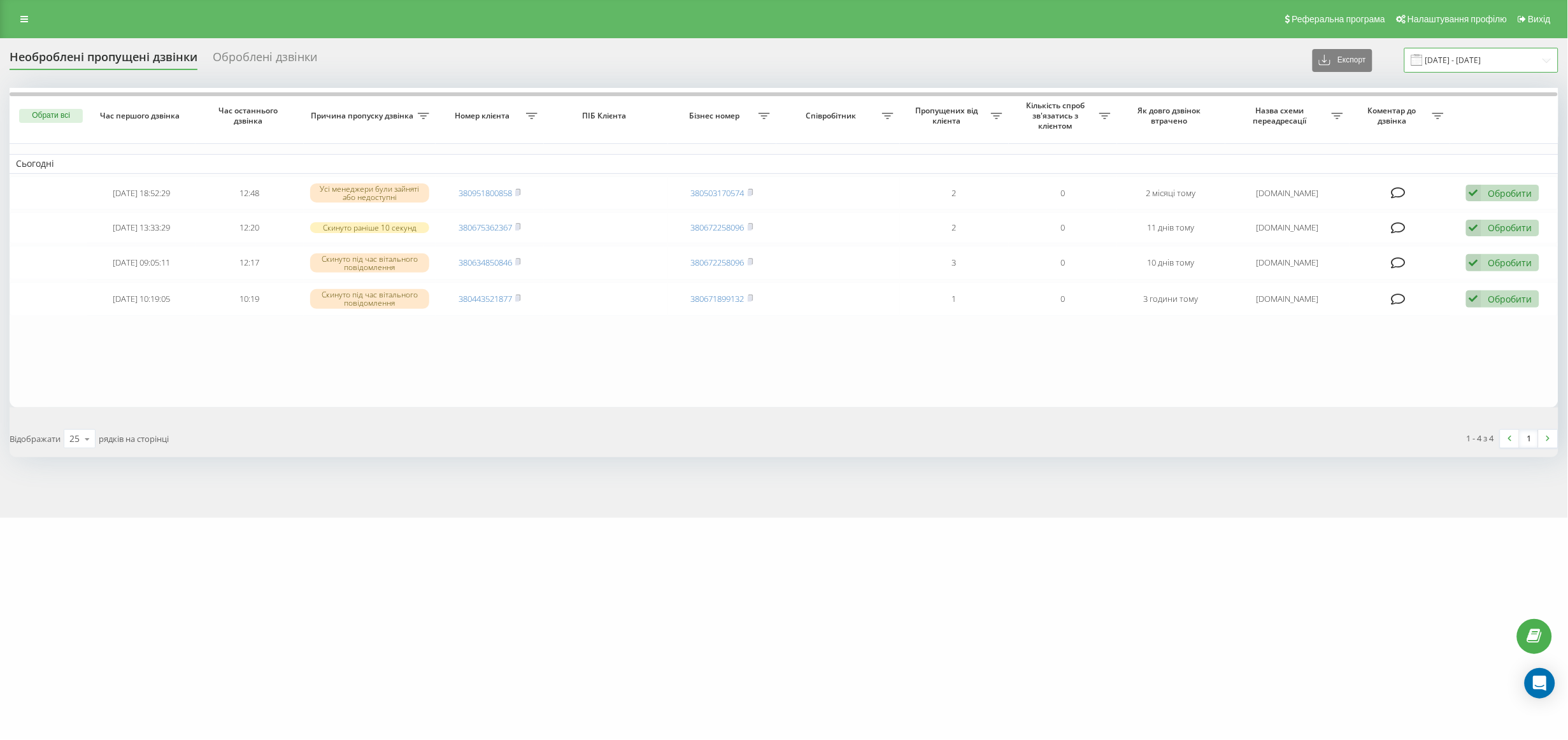
click at [1444, 67] on input "[DATE] - [DATE]" at bounding box center [1482, 60] width 154 height 25
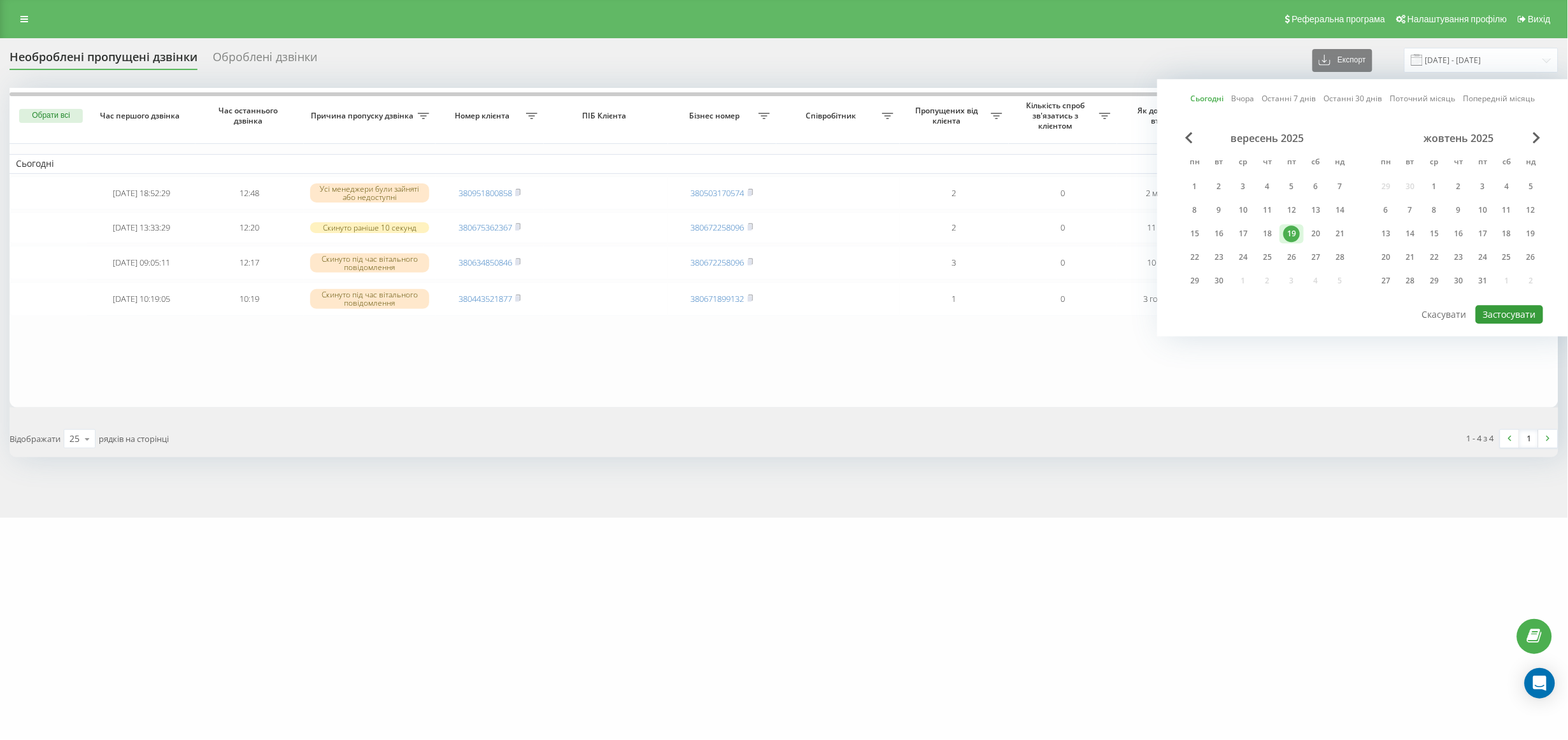
click at [1494, 315] on button "Застосувати" at bounding box center [1509, 314] width 68 height 19
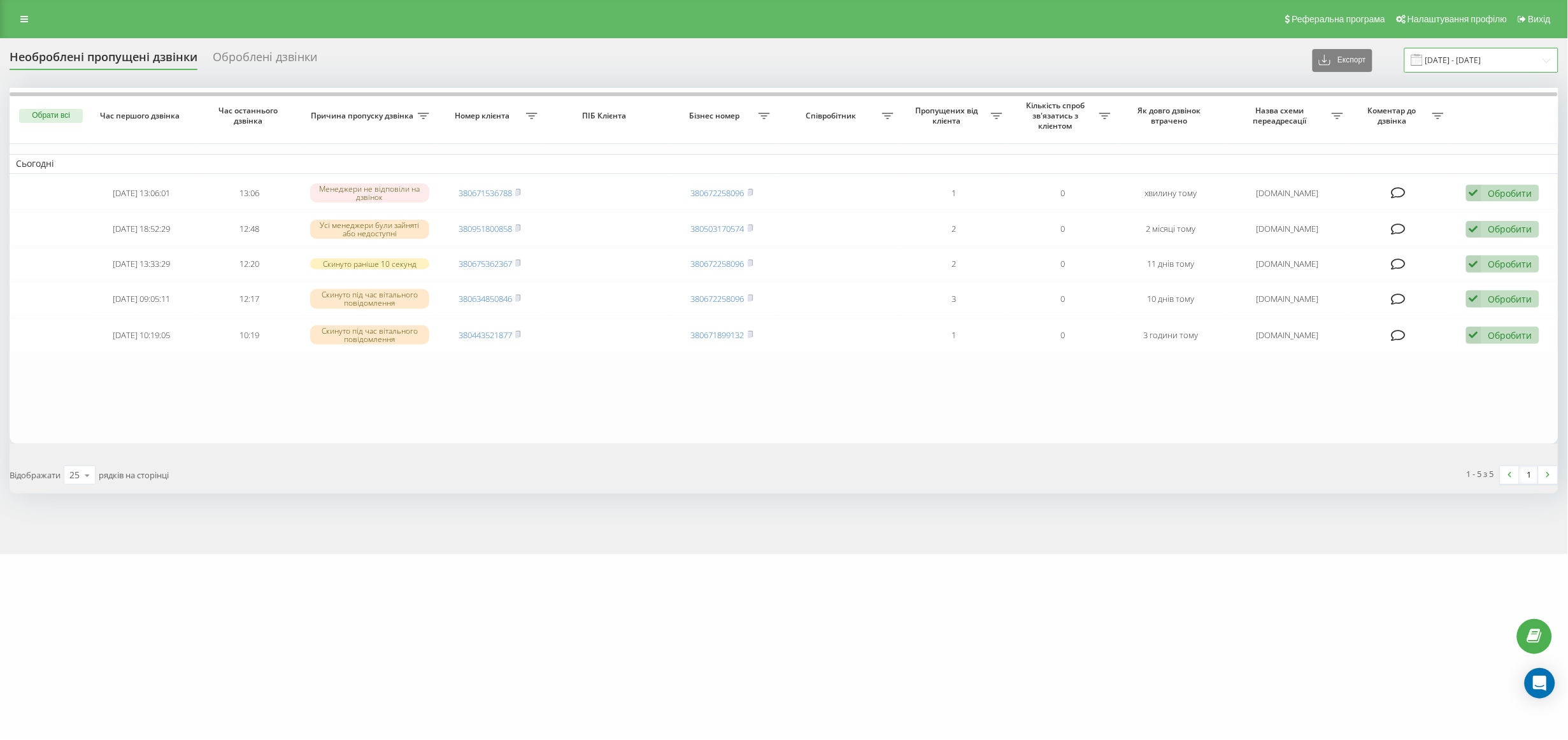
click at [1467, 65] on input "[DATE] - [DATE]" at bounding box center [1482, 60] width 154 height 25
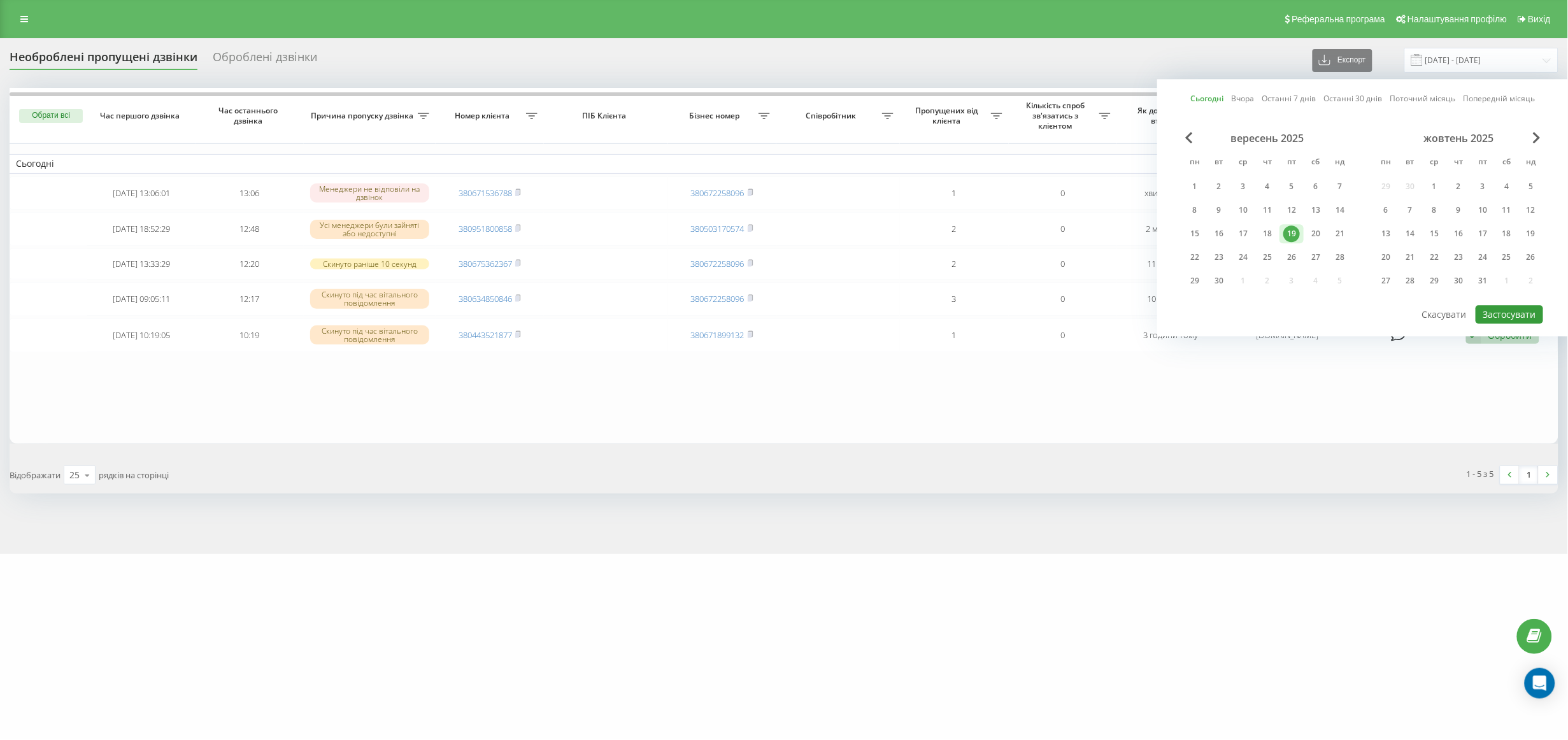
click at [1500, 313] on button "Застосувати" at bounding box center [1509, 314] width 68 height 19
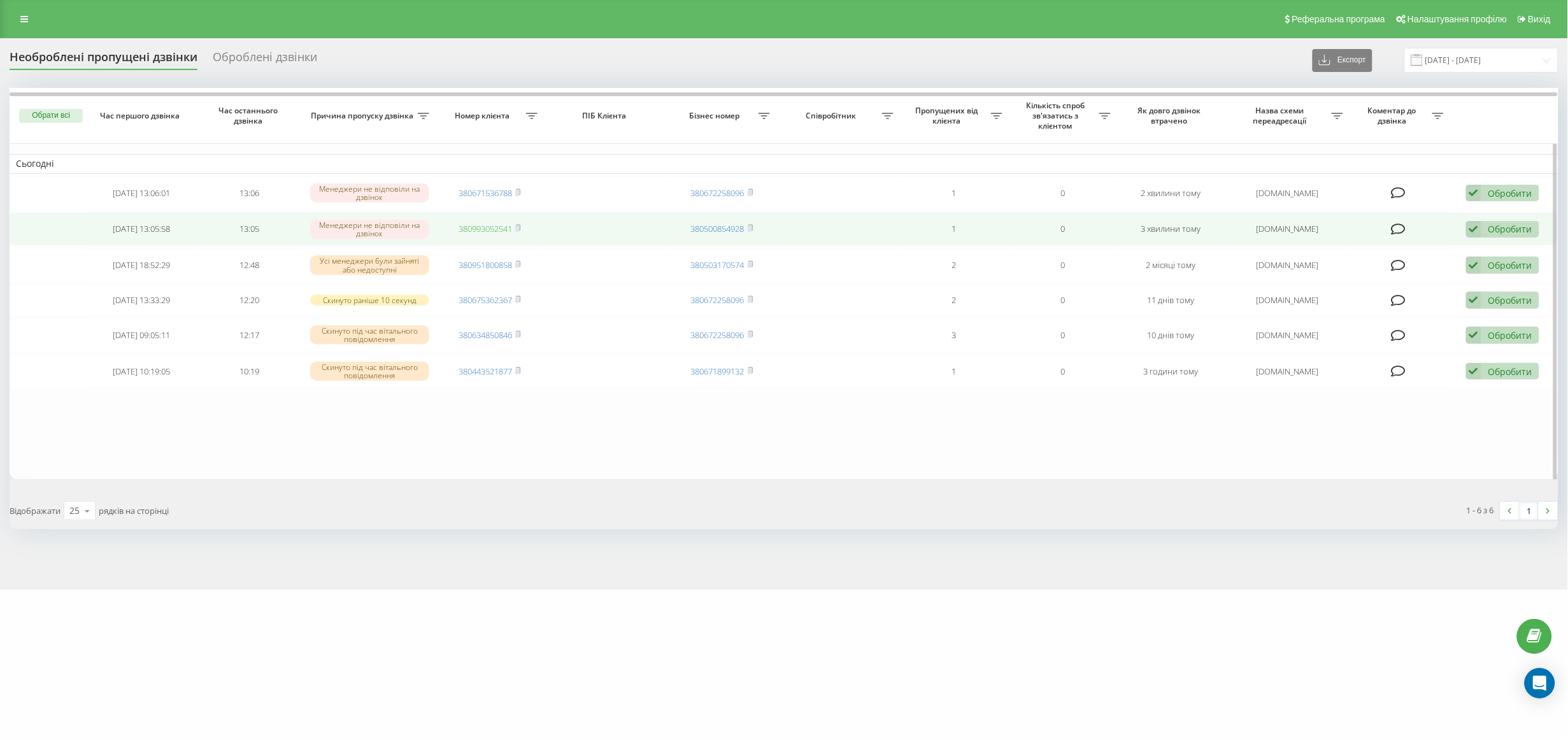
click at [491, 230] on link "380993052541" at bounding box center [486, 228] width 54 height 11
